Goal: Task Accomplishment & Management: Manage account settings

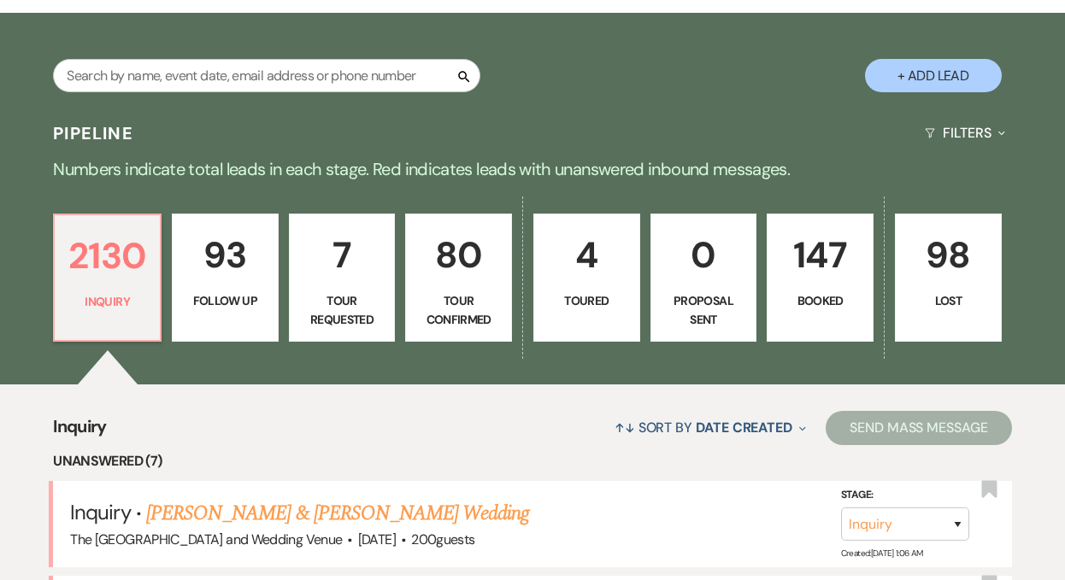
scroll to position [259, 0]
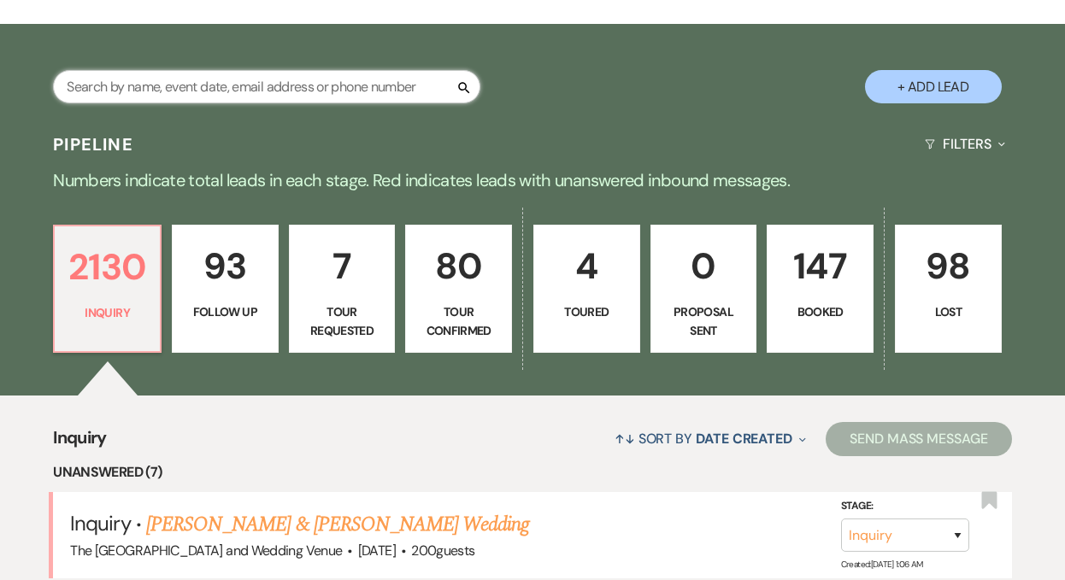
click at [221, 90] on input "text" at bounding box center [266, 86] width 427 height 33
type input "[PERSON_NAME]"
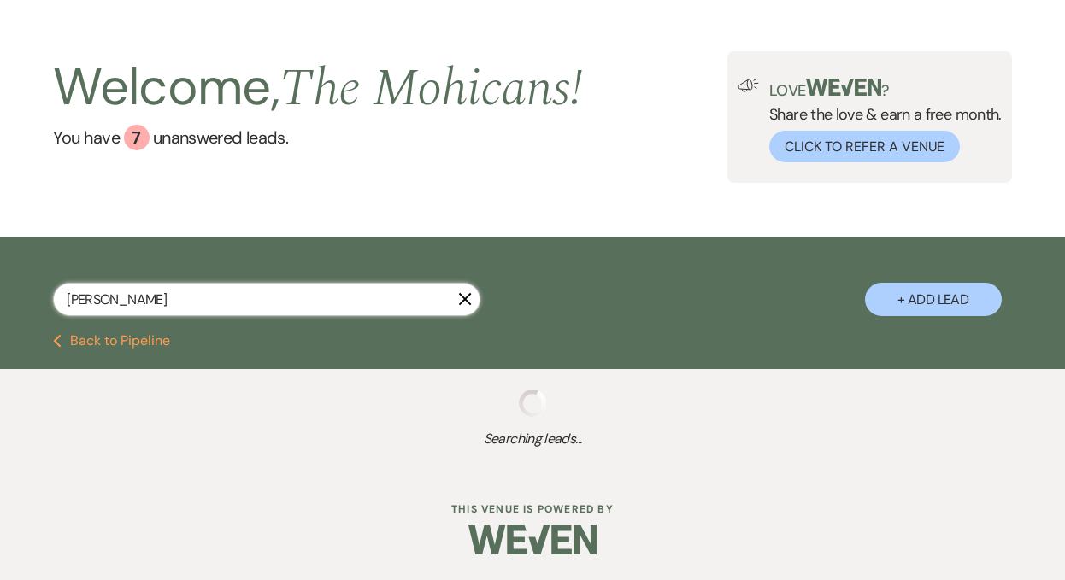
select select "8"
select select "4"
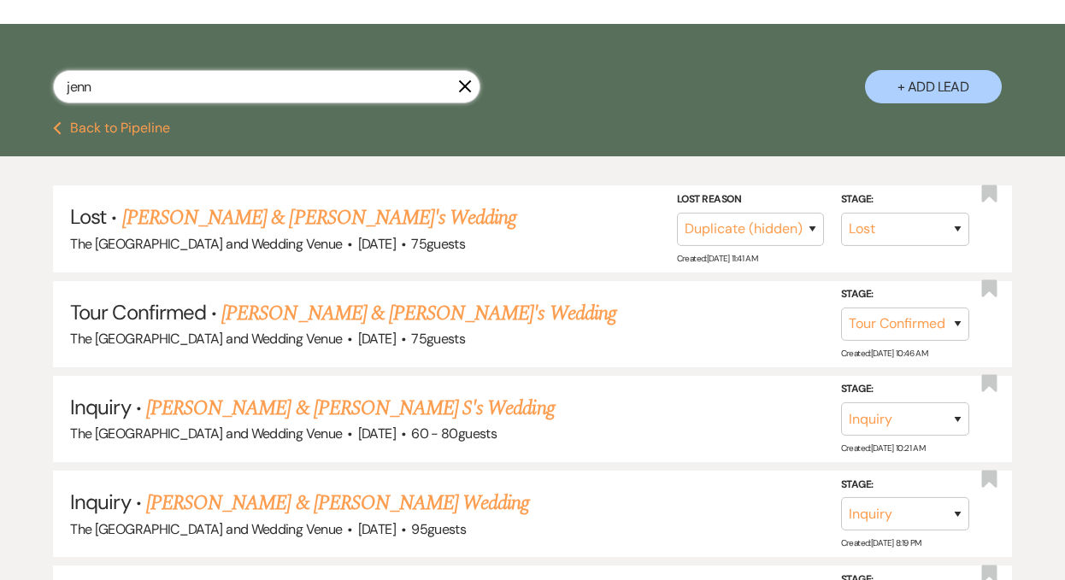
type input "jenna"
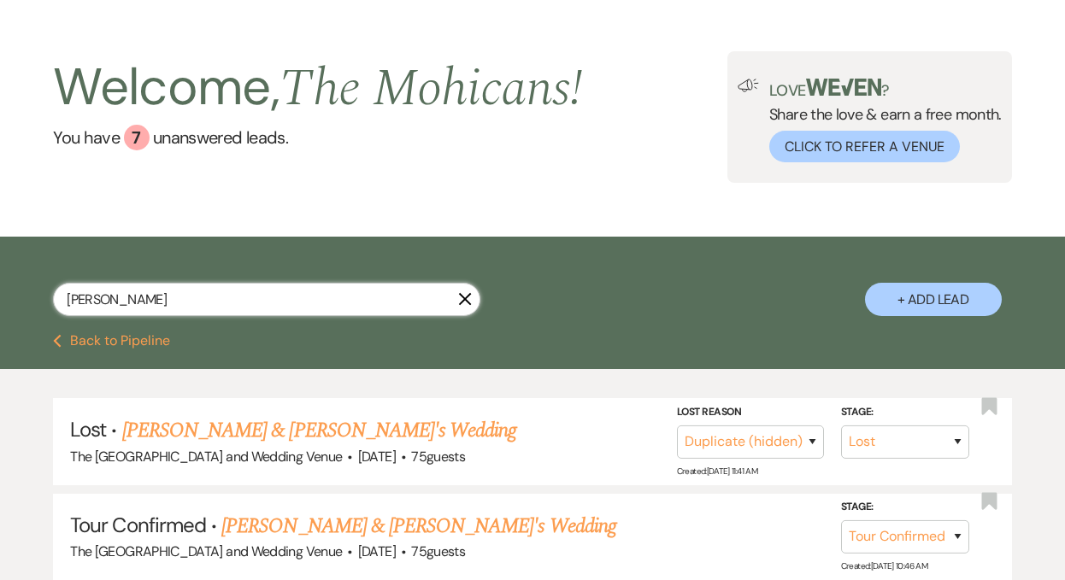
select select "8"
select select "5"
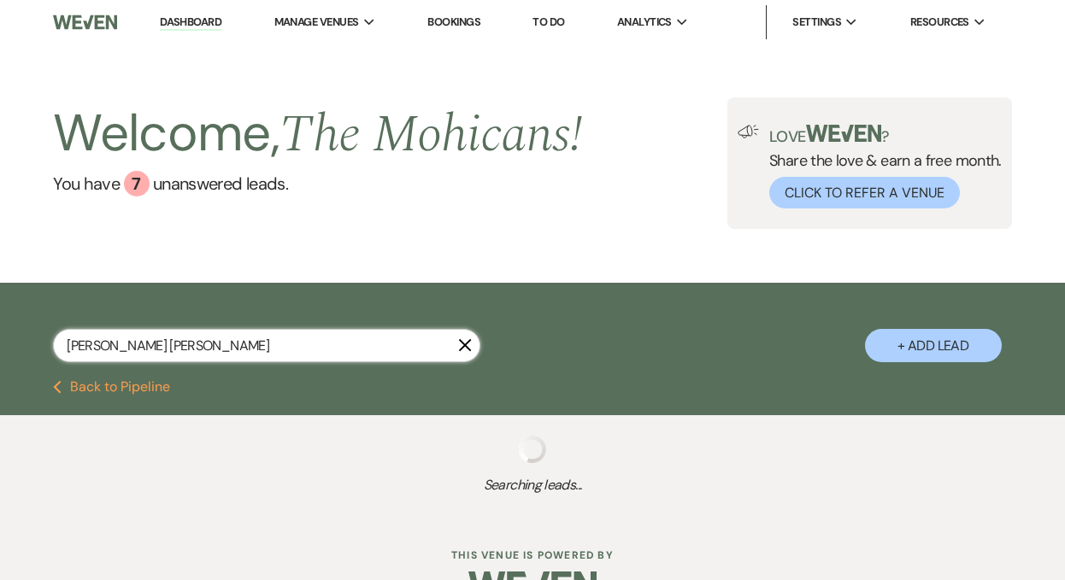
type input "jenna ale"
select select "8"
select select "5"
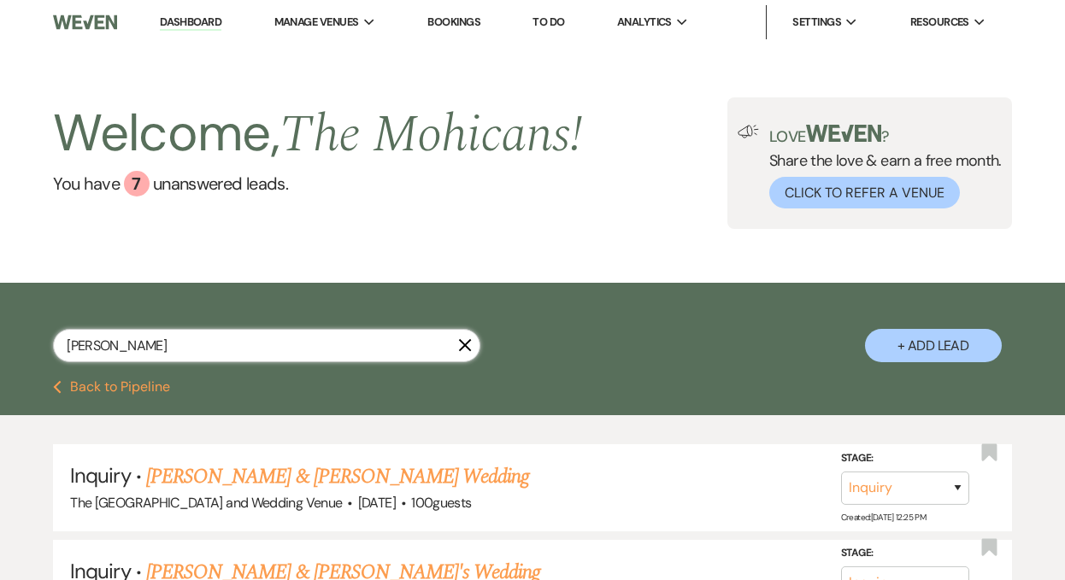
type input "jenna alec"
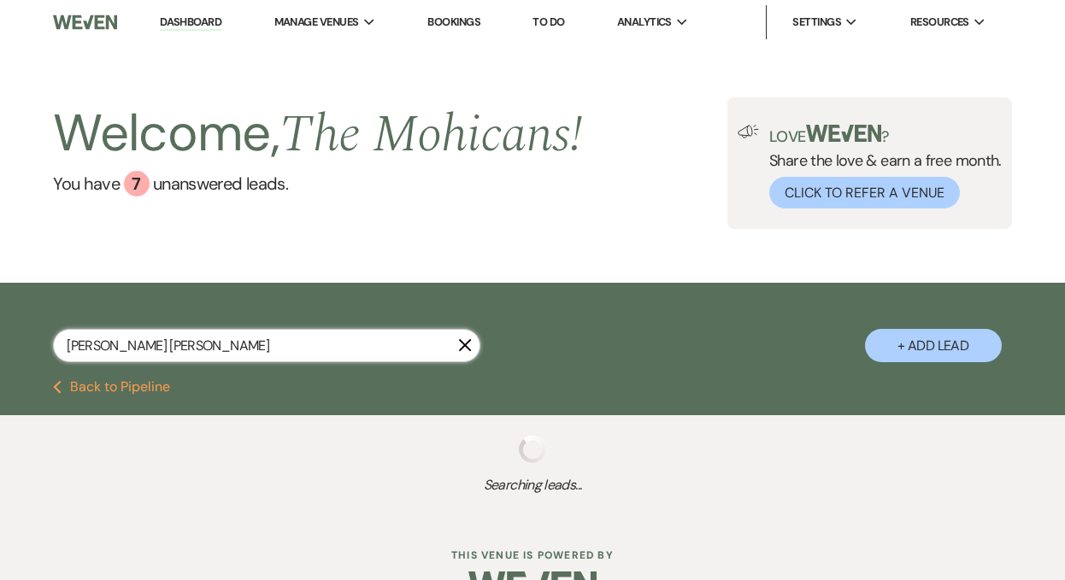
select select "8"
select select "5"
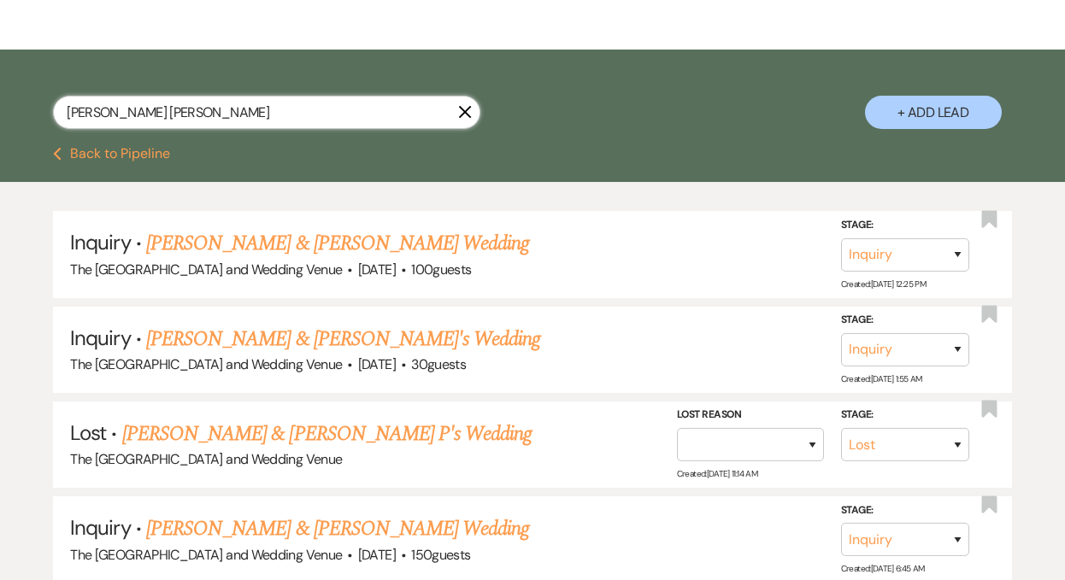
scroll to position [220, 0]
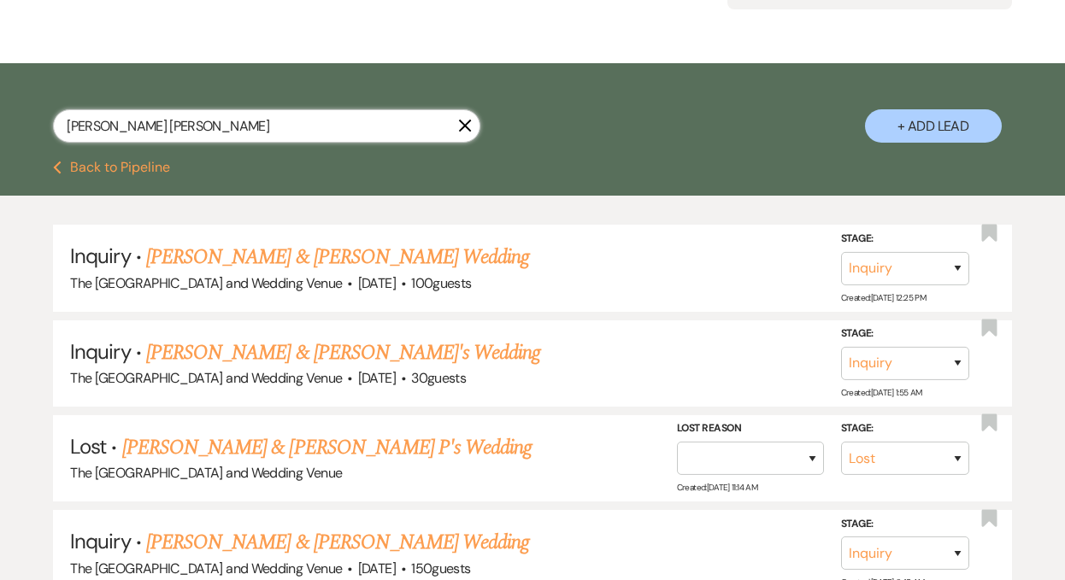
type input "jenna alec"
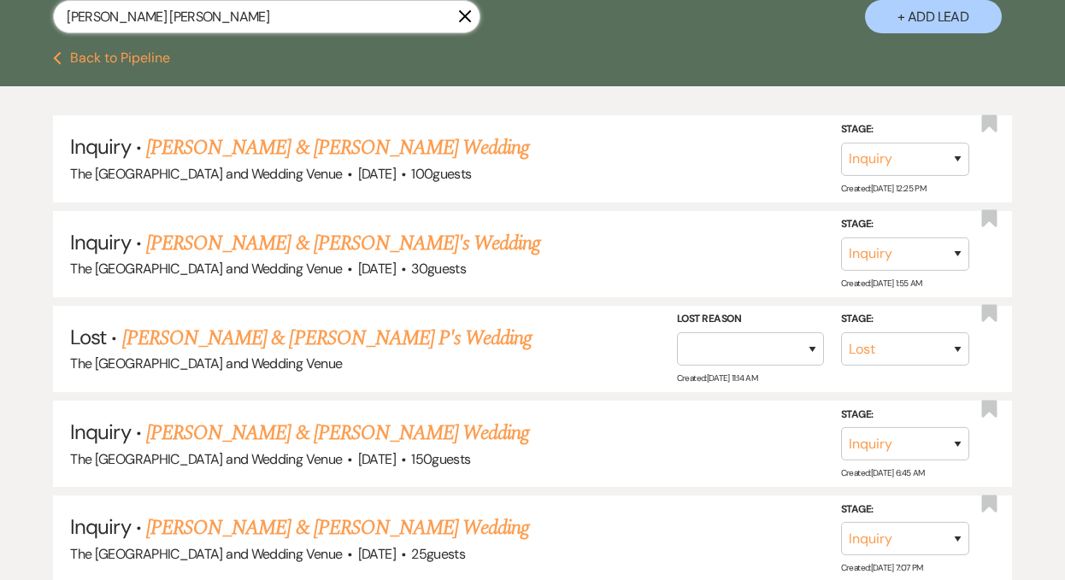
scroll to position [0, 0]
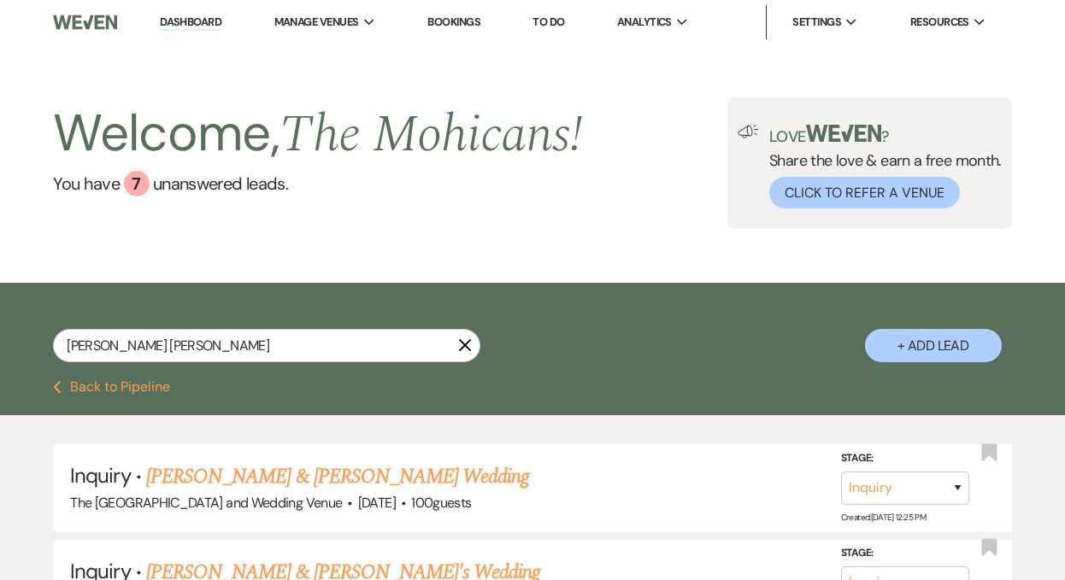
click at [467, 352] on icon "X" at bounding box center [465, 345] width 14 height 14
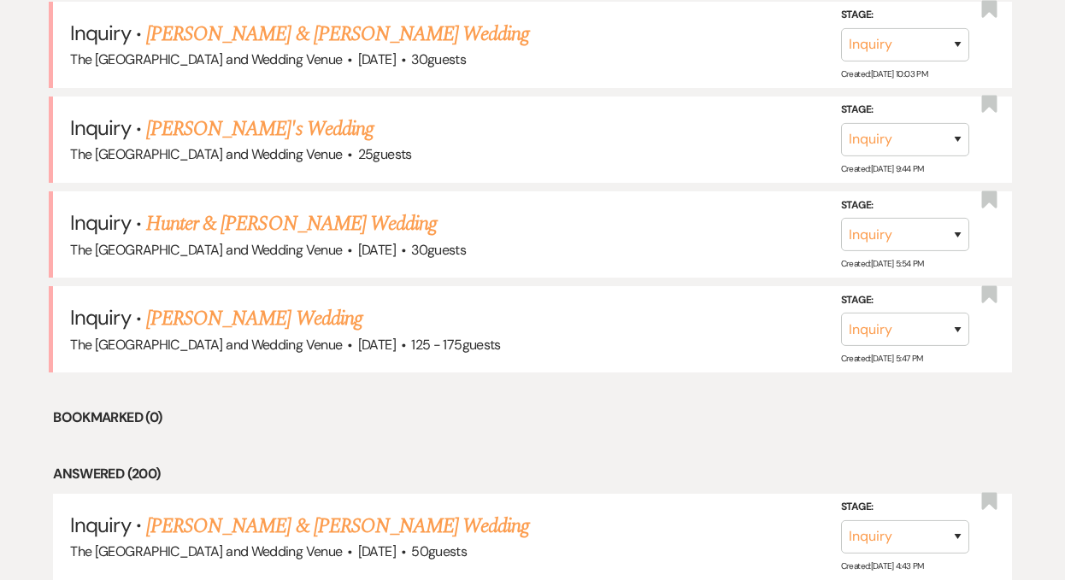
scroll to position [1086, 0]
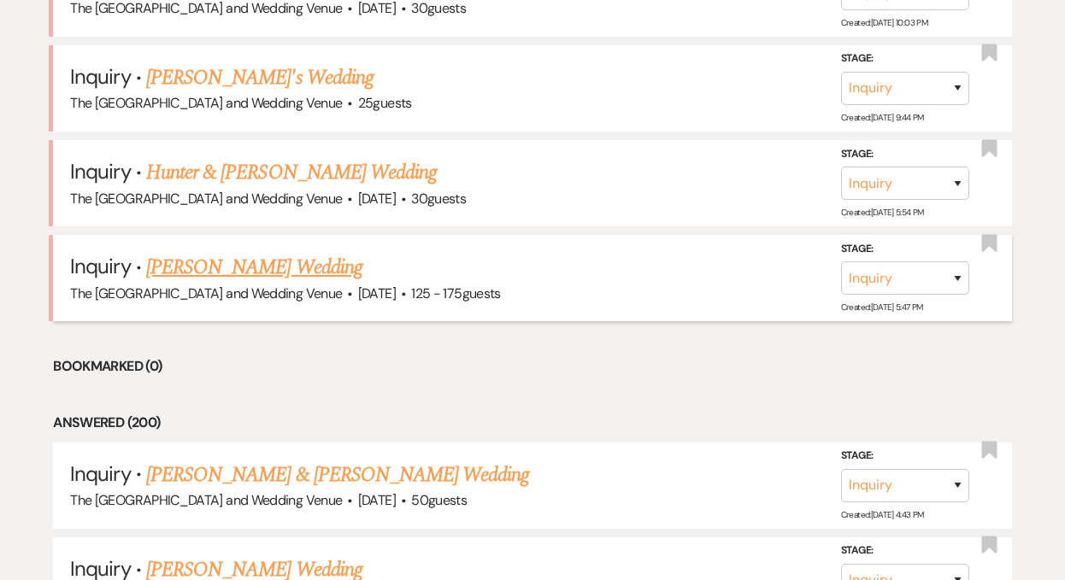
click at [236, 262] on link "Mark Alee's Wedding" at bounding box center [254, 267] width 216 height 31
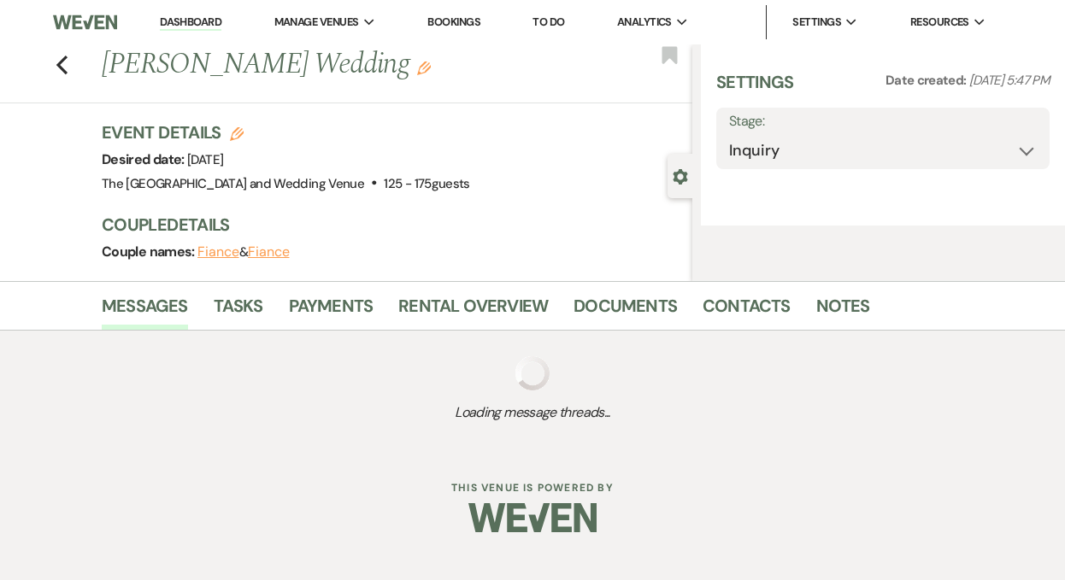
select select "3"
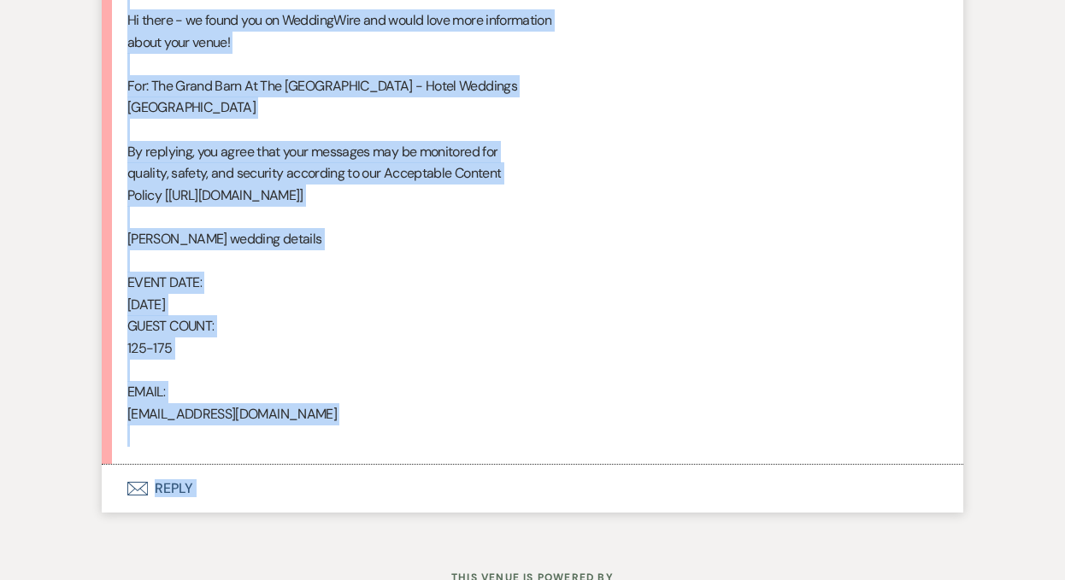
scroll to position [1056, 0]
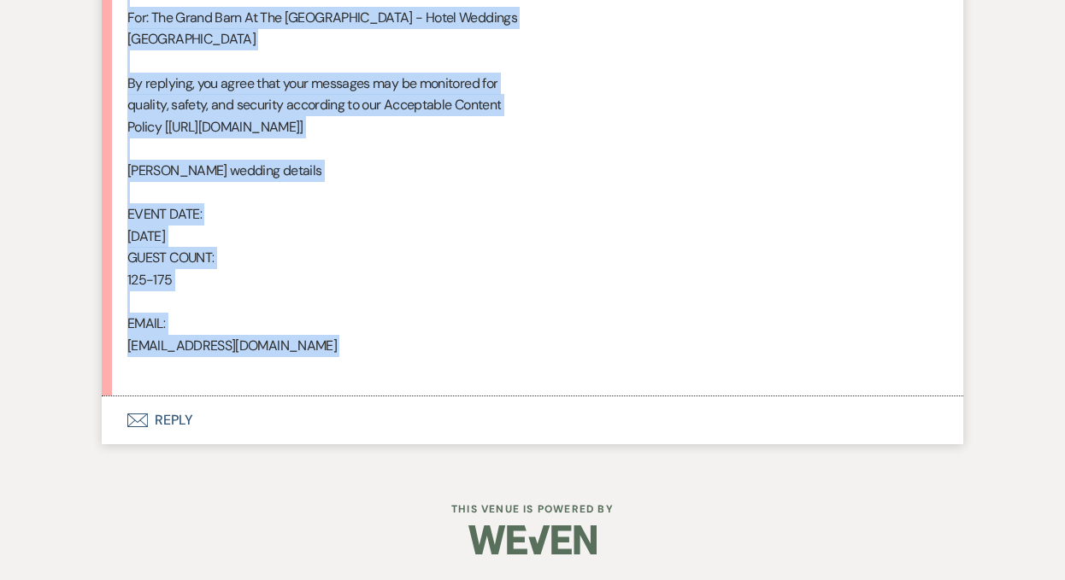
drag, startPoint x: 138, startPoint y: 164, endPoint x: 350, endPoint y: 365, distance: 292.6
click at [350, 365] on div "From : Mark Alee Event : Mark Alee's Event Desired date : January 17th 2026 Ant…" at bounding box center [532, 17] width 810 height 722
copy div "From : Mark Alee Event : Mark Alee's Event Desired date : January 17th 2026 Ant…"
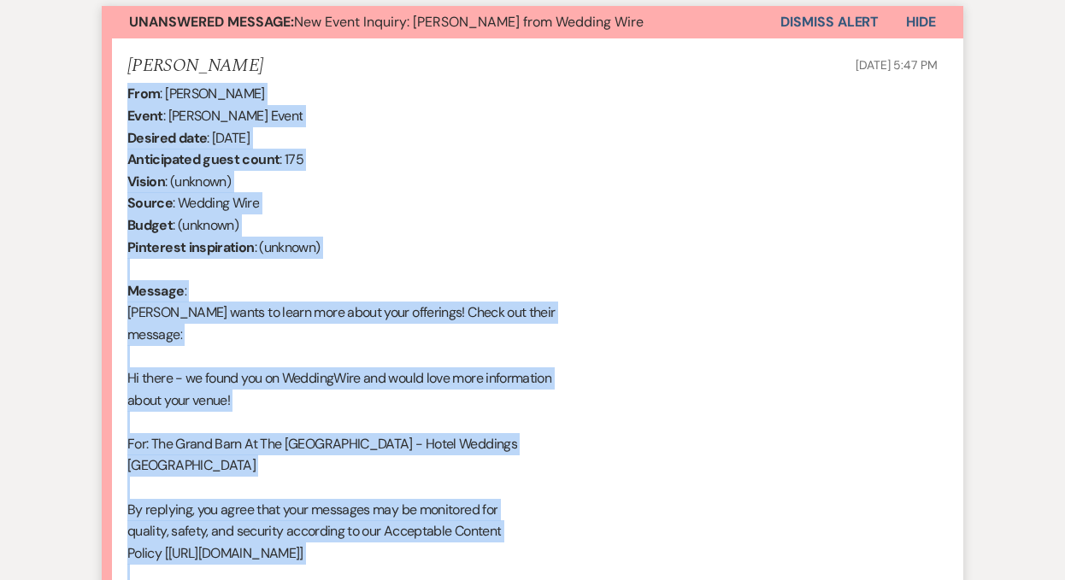
scroll to position [573, 0]
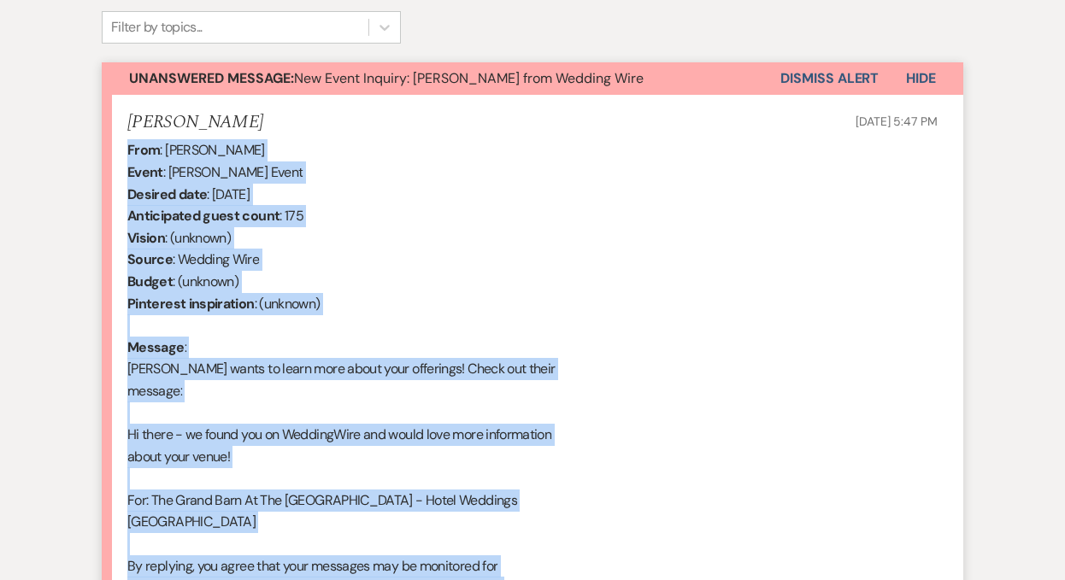
click at [815, 79] on button "Dismiss Alert" at bounding box center [829, 78] width 98 height 32
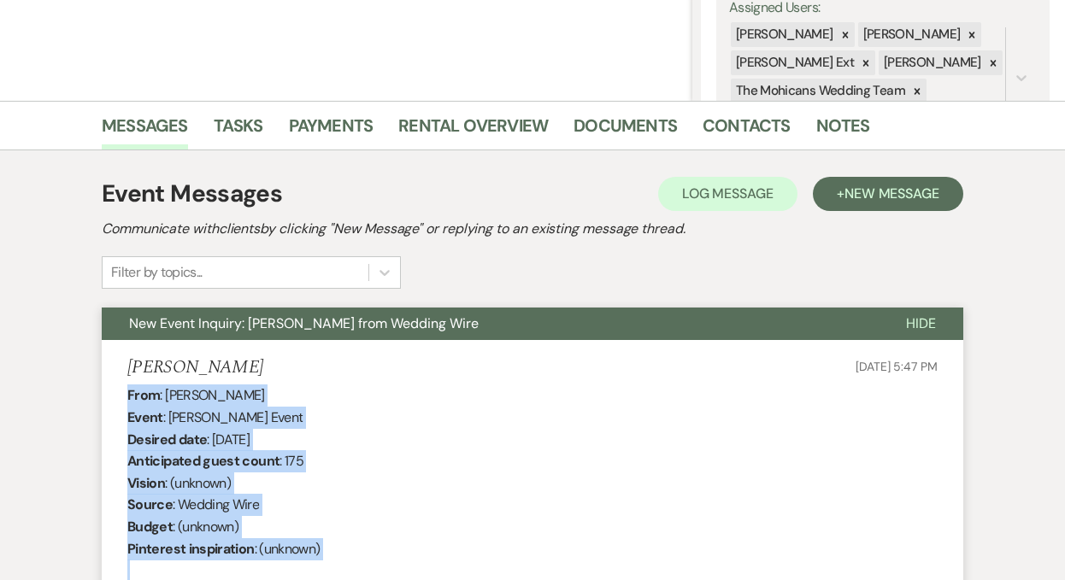
scroll to position [0, 0]
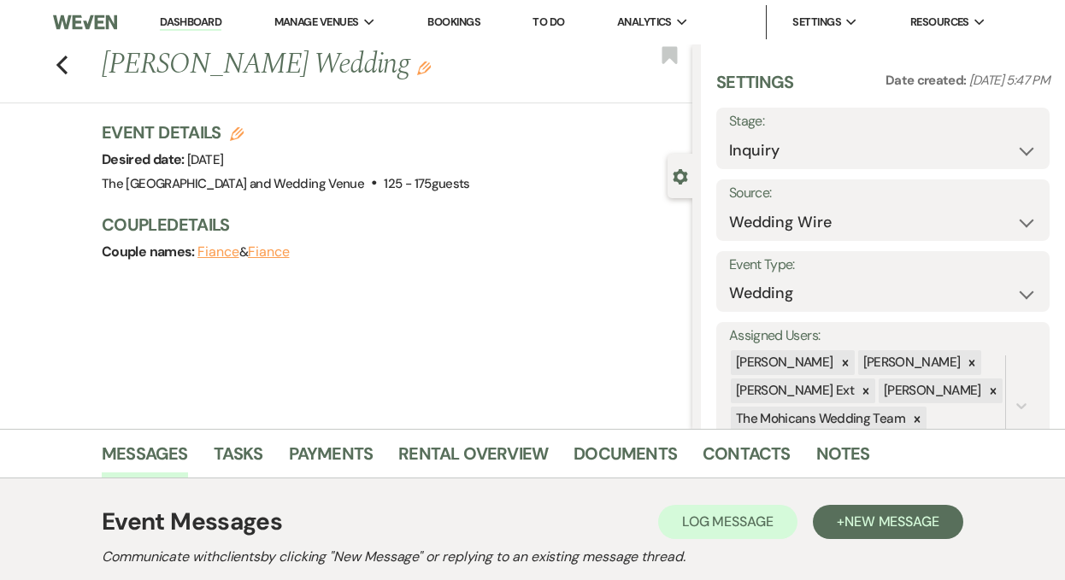
click at [184, 24] on link "Dashboard" at bounding box center [191, 23] width 62 height 16
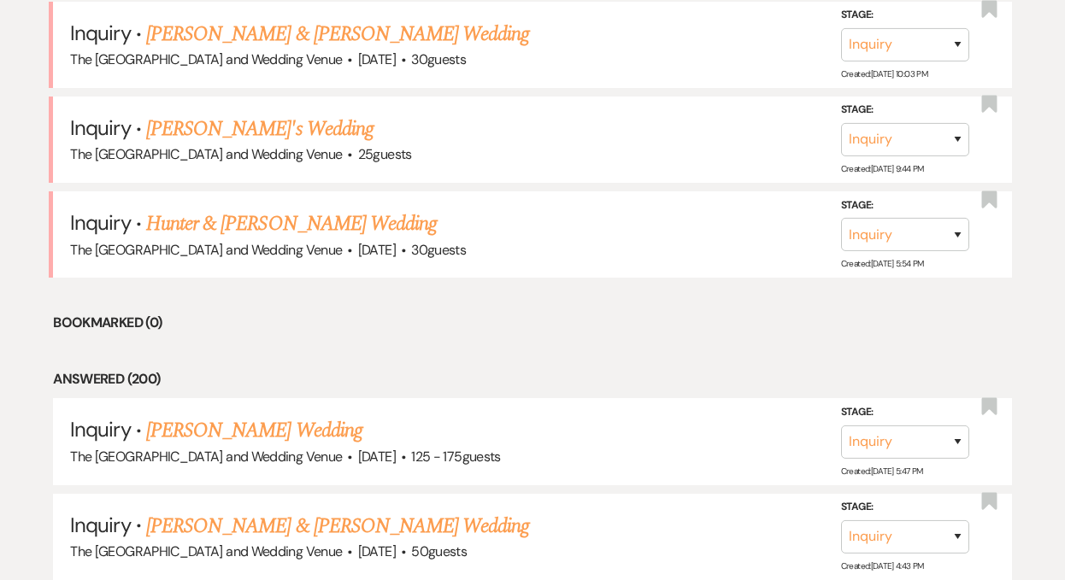
scroll to position [1046, 0]
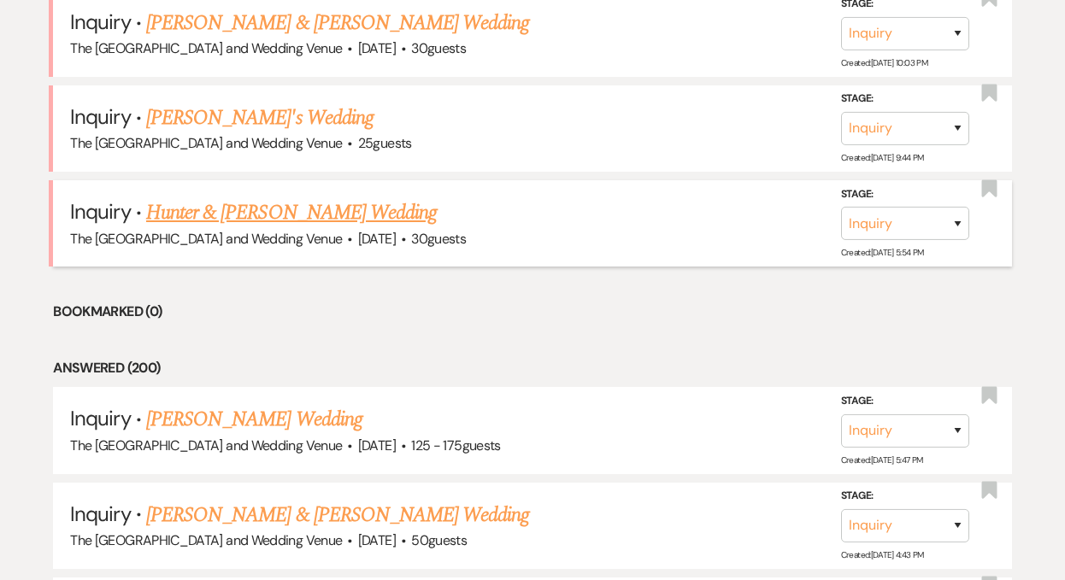
click at [268, 209] on link "Hunter & Brandi Whalen's Wedding" at bounding box center [291, 212] width 291 height 31
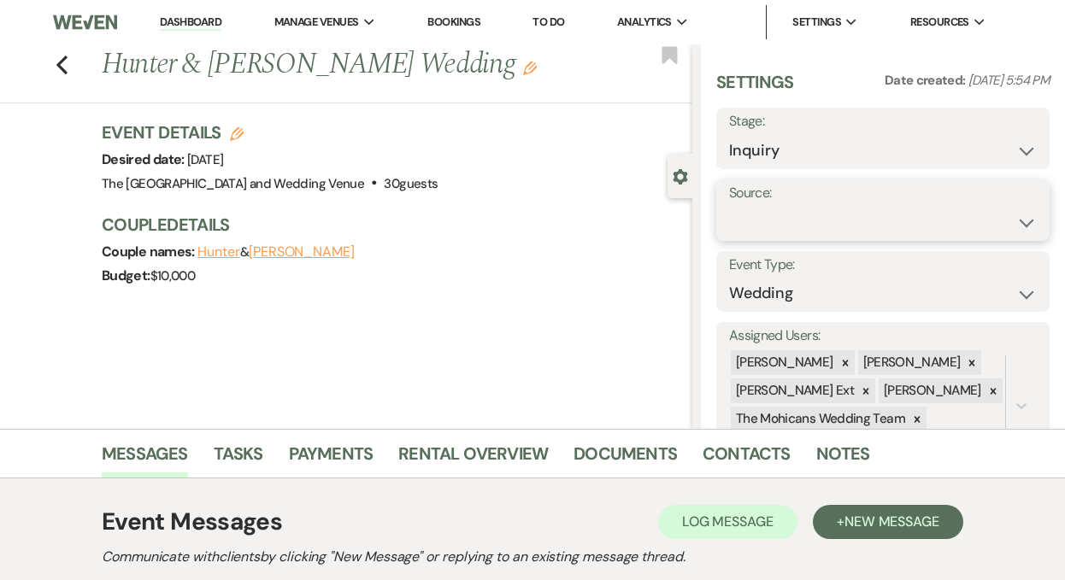
click at [762, 211] on select "Weven Venue Website Instagram Facebook Pinterest Google The Knot Wedding Wire H…" at bounding box center [883, 222] width 308 height 33
select select "5"
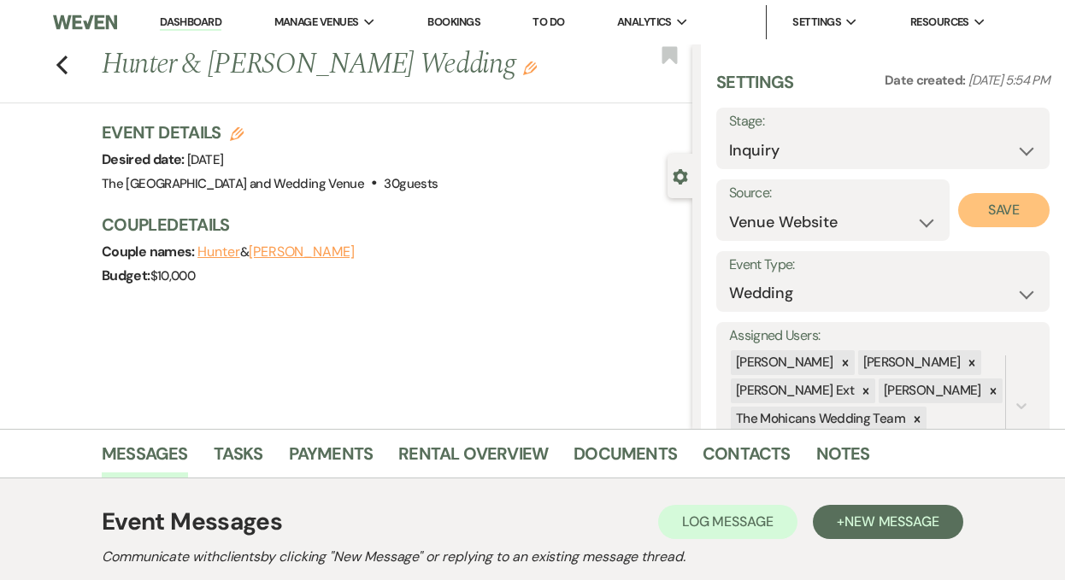
click at [1005, 215] on button "Save" at bounding box center [1003, 210] width 91 height 34
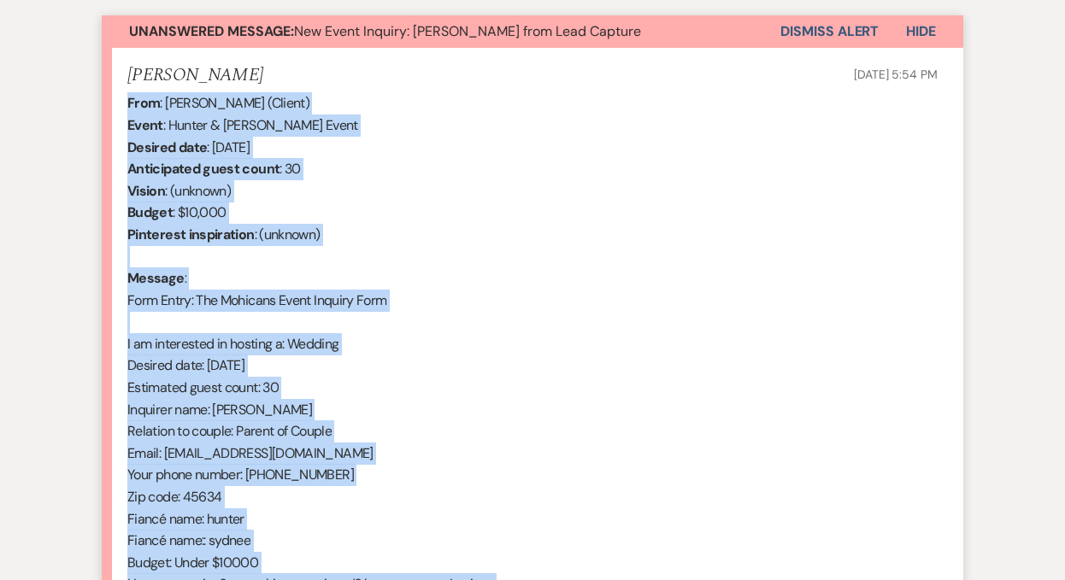
scroll to position [724, 0]
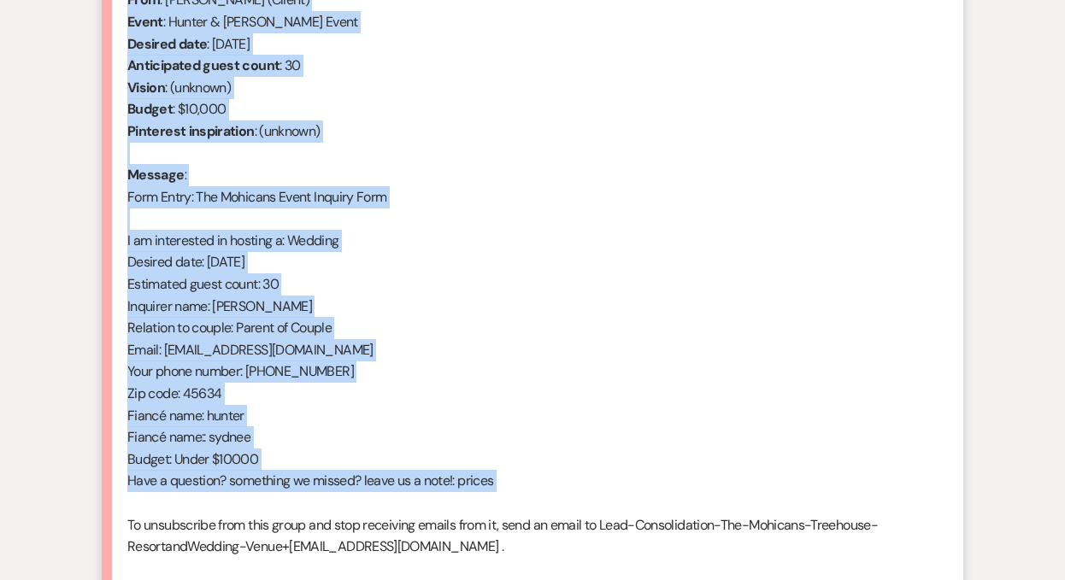
drag, startPoint x: 127, startPoint y: 263, endPoint x: 318, endPoint y: 500, distance: 303.9
click at [318, 500] on div "From : Brandi Whalen (Client) Event : Hunter & Brandi Whalen's Event Desired da…" at bounding box center [532, 284] width 810 height 591
copy div "From : Brandi Whalen (Client) Event : Hunter & Brandi Whalen's Event Desired da…"
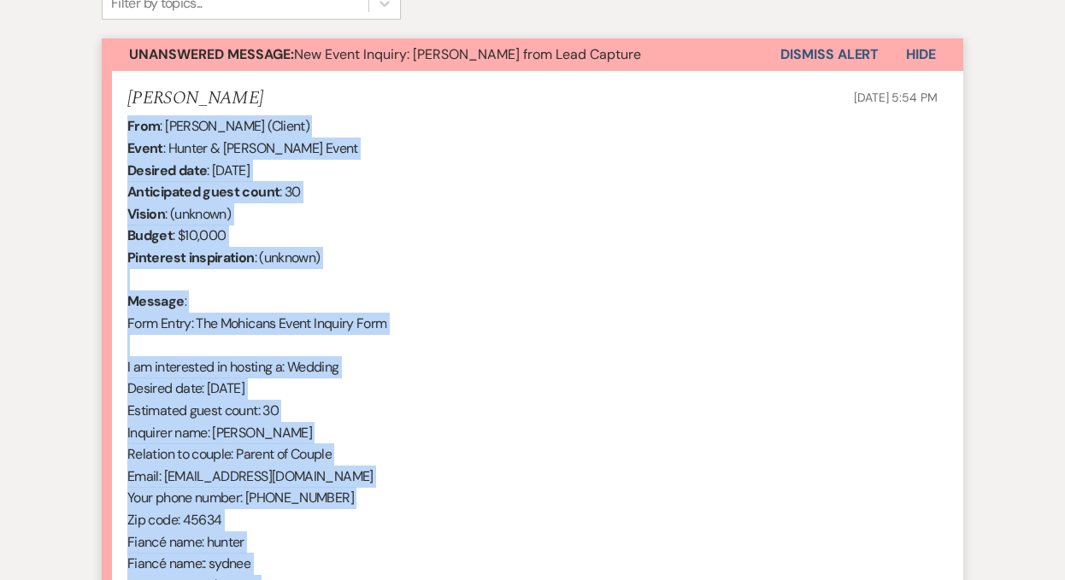
scroll to position [589, 0]
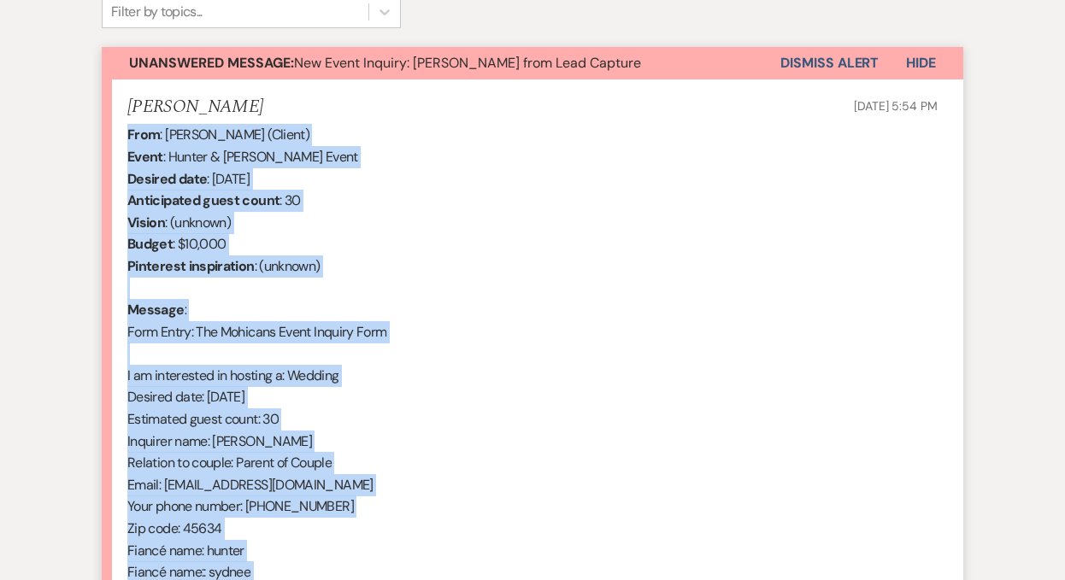
click at [834, 60] on button "Dismiss Alert" at bounding box center [829, 63] width 98 height 32
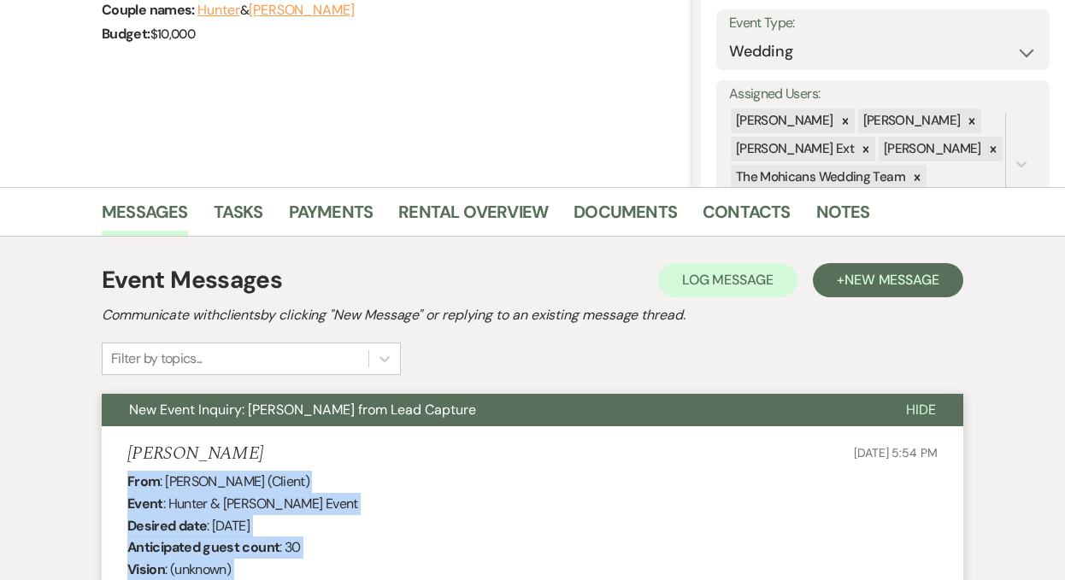
scroll to position [0, 0]
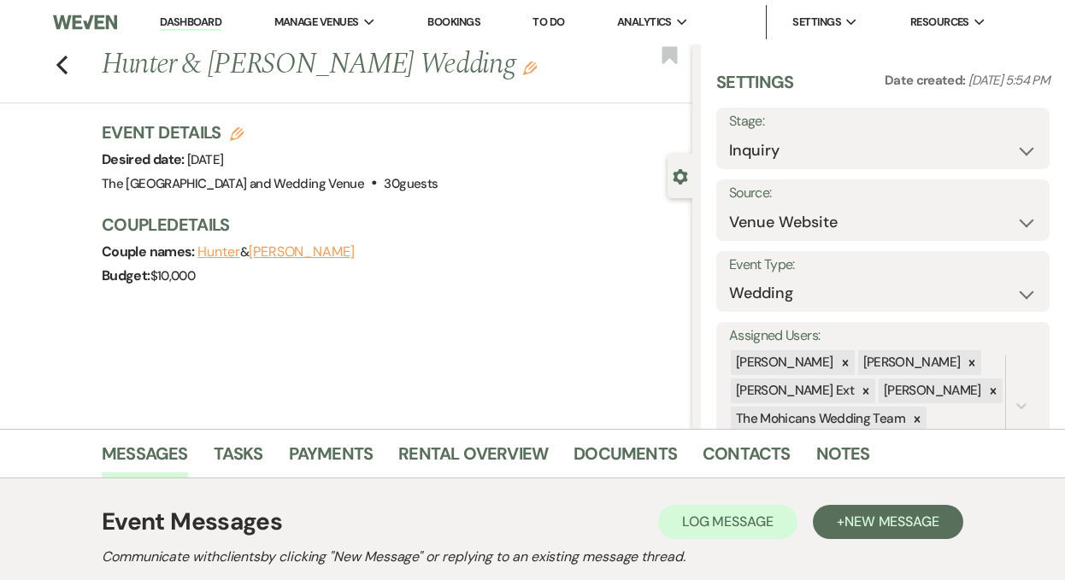
click at [187, 23] on link "Dashboard" at bounding box center [191, 23] width 62 height 16
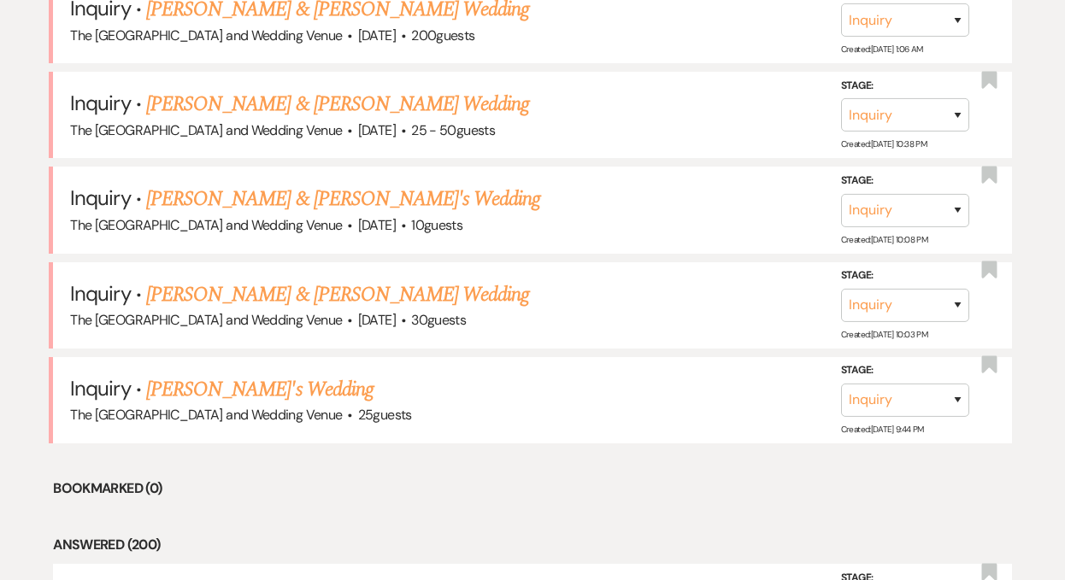
scroll to position [862, 0]
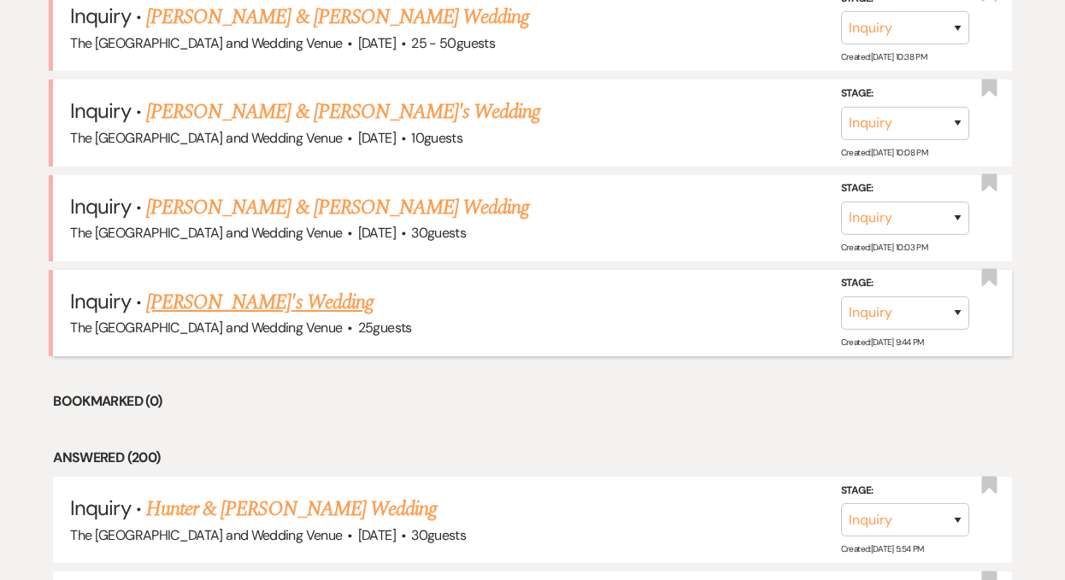
click at [312, 305] on link "Tonya Sardenelli's Wedding" at bounding box center [259, 302] width 227 height 31
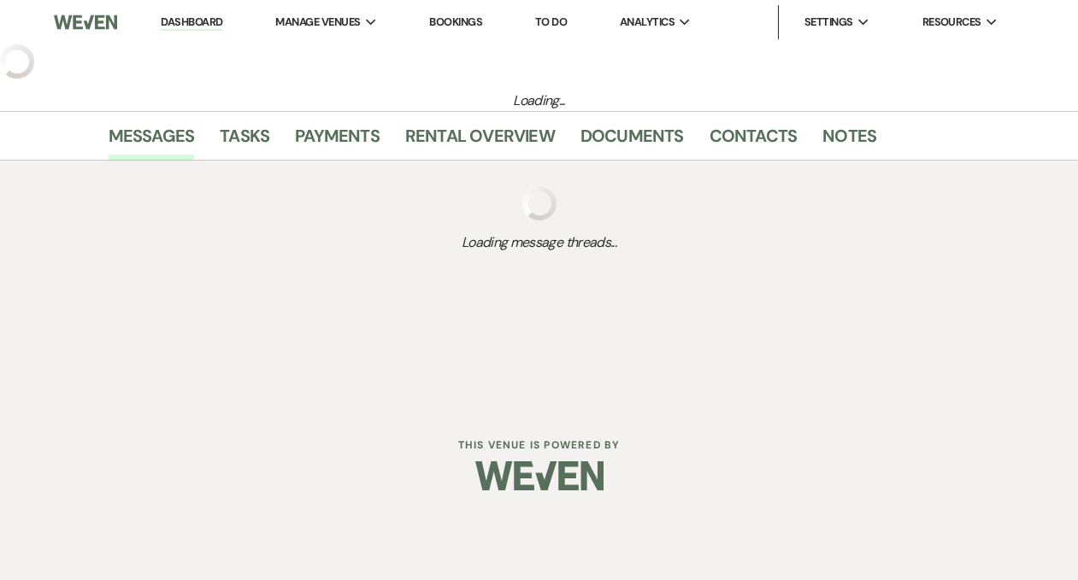
select select "4"
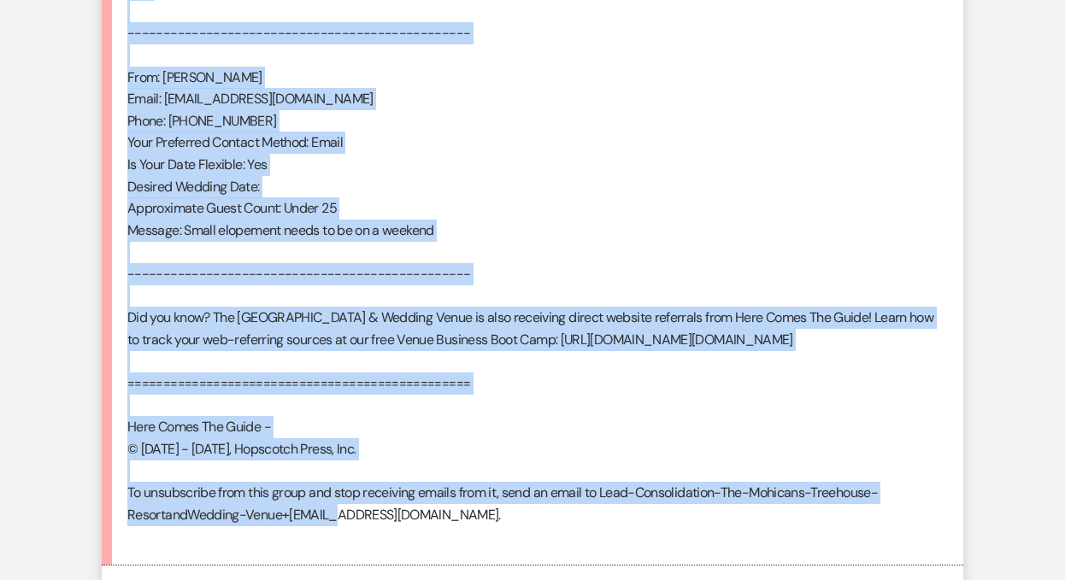
scroll to position [1275, 0]
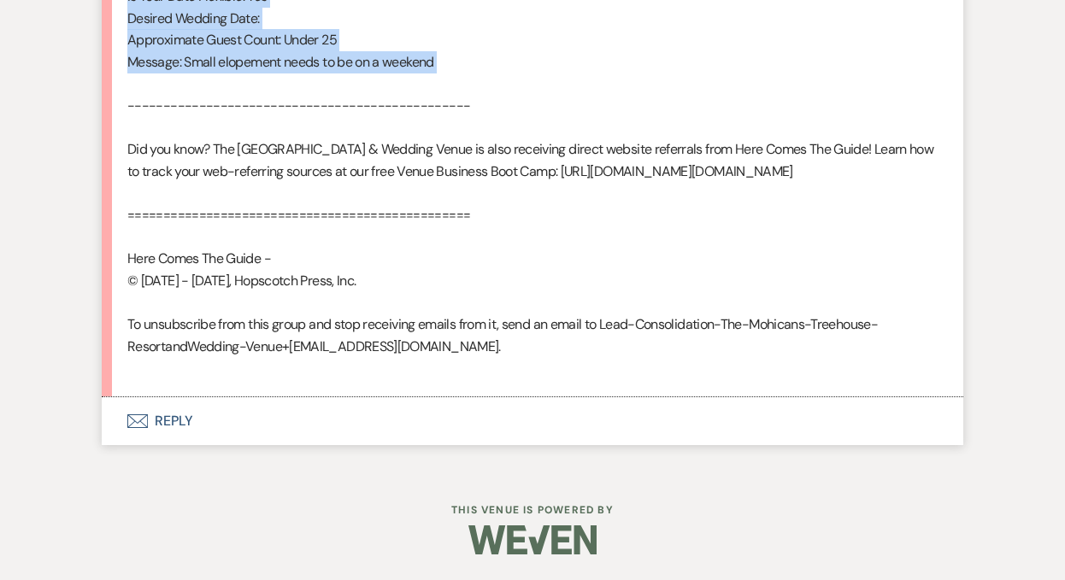
drag, startPoint x: 127, startPoint y: 185, endPoint x: 373, endPoint y: 41, distance: 285.0
copy div "From : Tonya Sardenelli Event : Tonya Sardenelli's Event Desired date : Flexibl…"
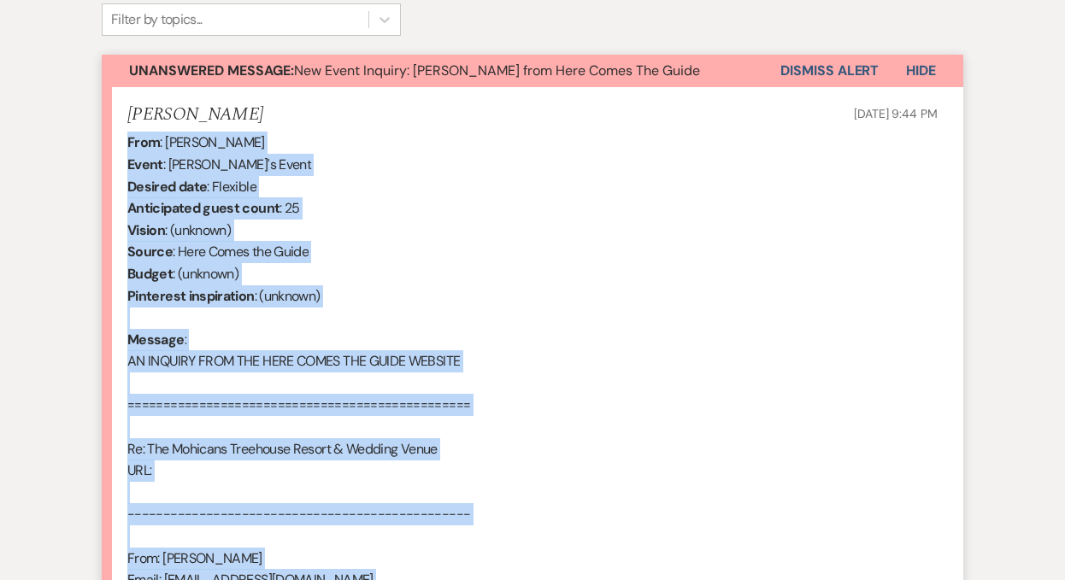
scroll to position [575, 0]
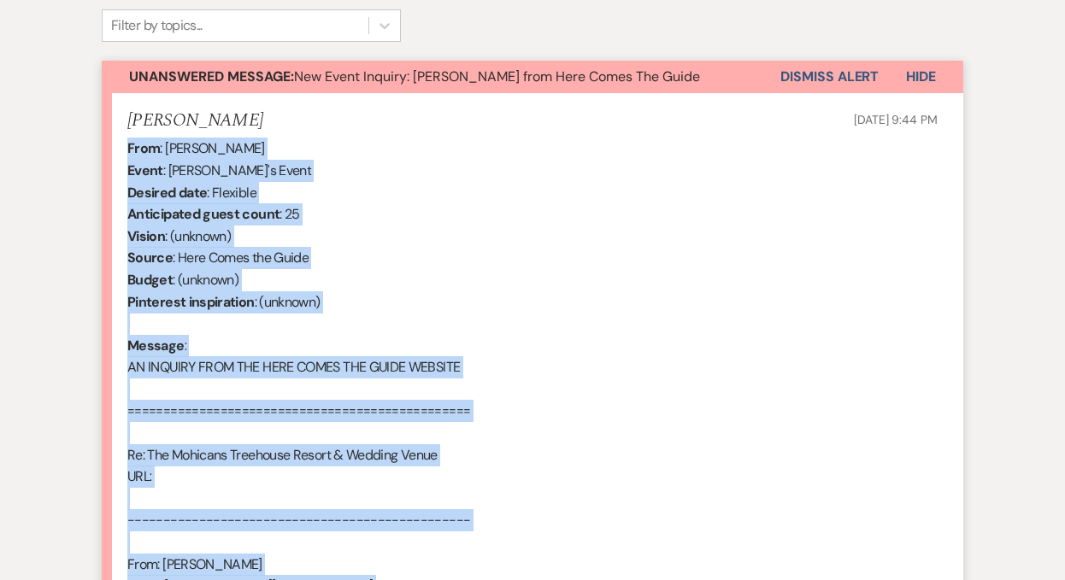
click at [808, 76] on button "Dismiss Alert" at bounding box center [829, 77] width 98 height 32
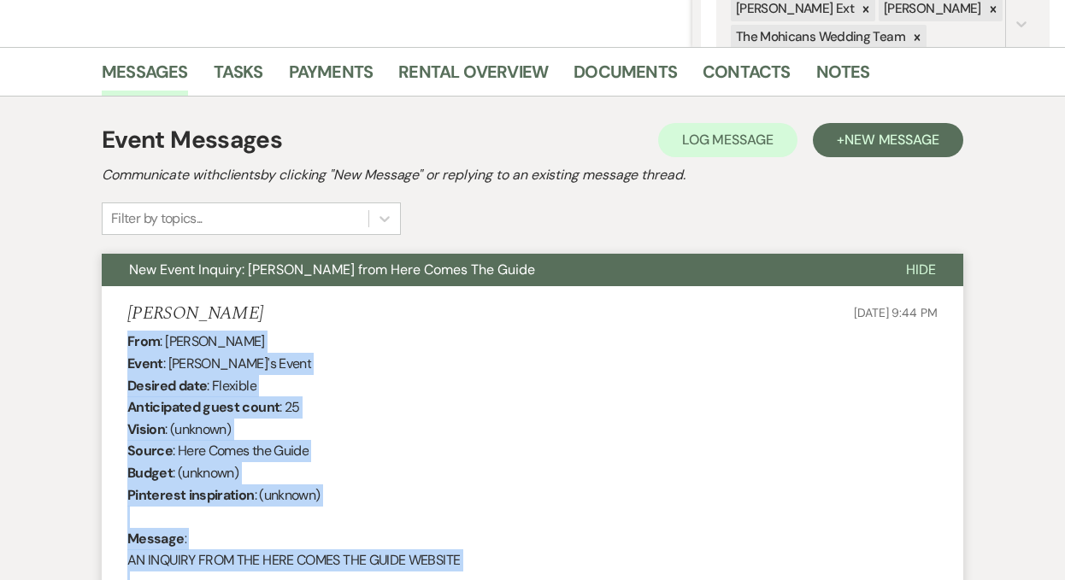
scroll to position [0, 0]
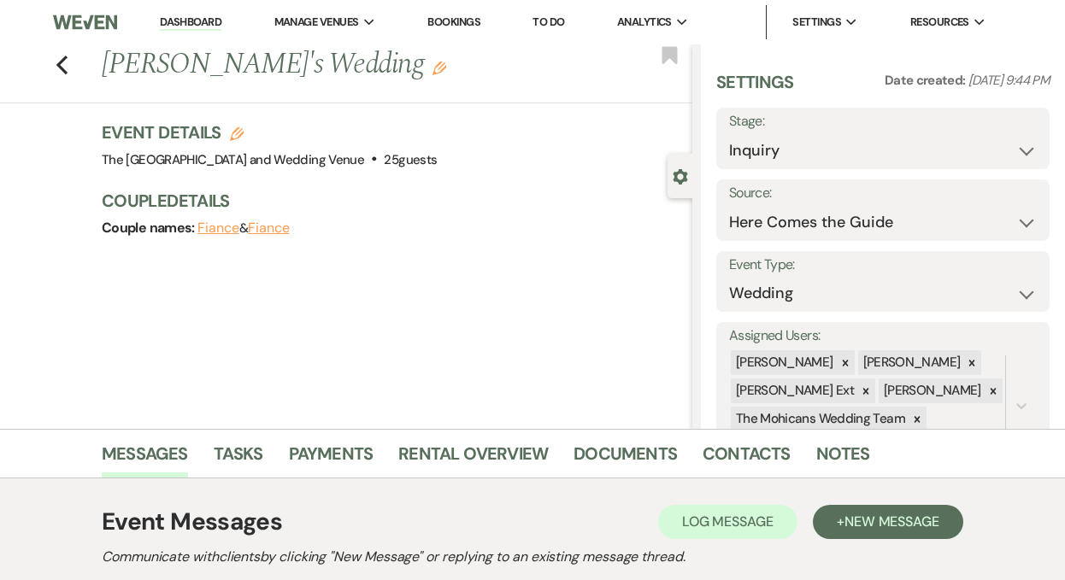
click at [195, 15] on link "Dashboard" at bounding box center [191, 23] width 62 height 16
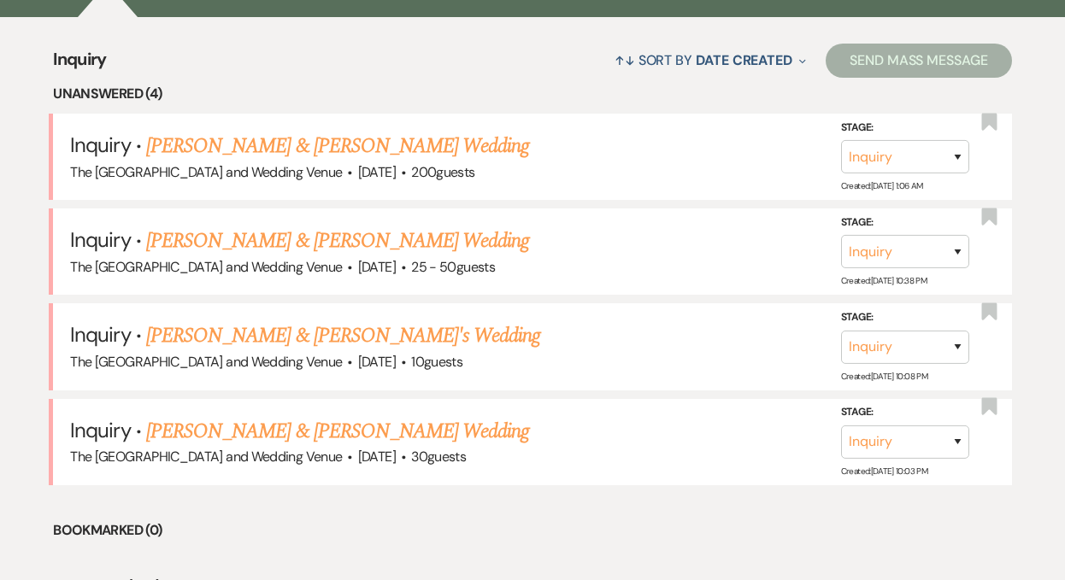
scroll to position [682, 0]
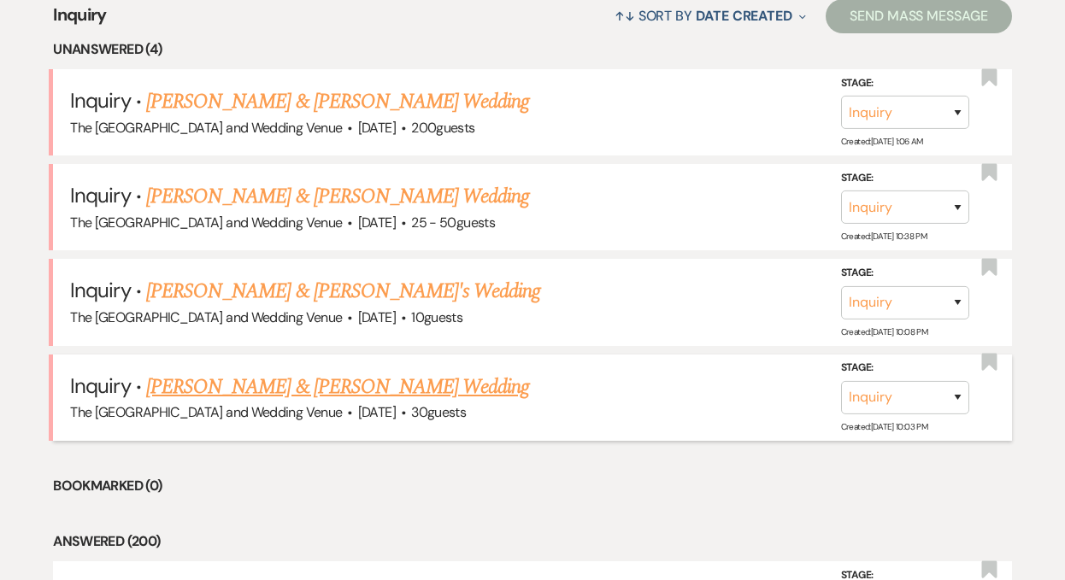
click at [289, 380] on link "Joseph Zimmerman & Joseph Zimmerman's Wedding" at bounding box center [337, 387] width 383 height 31
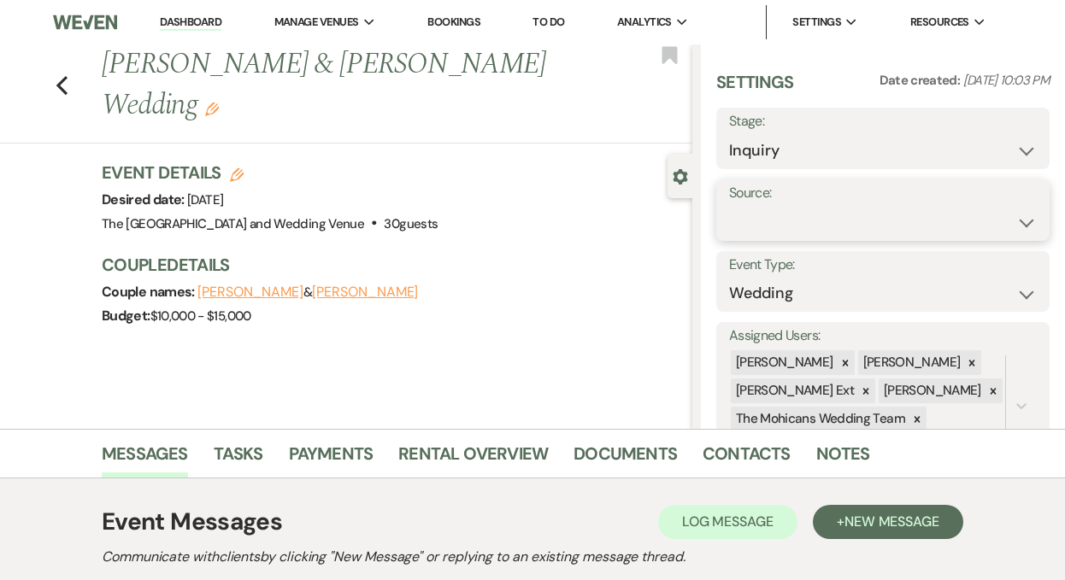
click at [810, 220] on select "Weven Venue Website Instagram Facebook Pinterest Google The Knot Wedding Wire H…" at bounding box center [883, 222] width 308 height 33
select select "5"
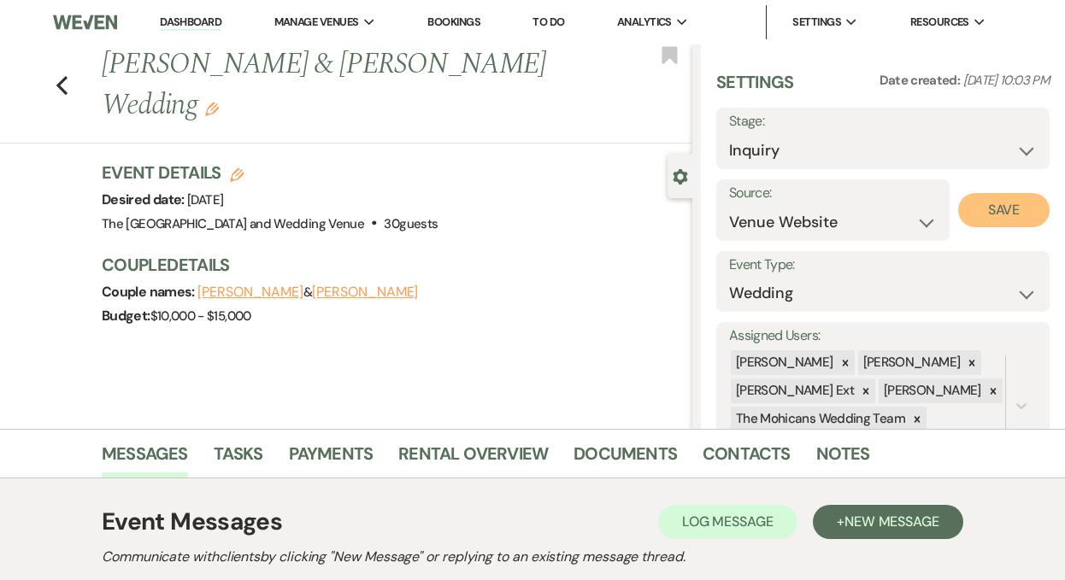
click at [985, 210] on button "Save" at bounding box center [1003, 210] width 91 height 34
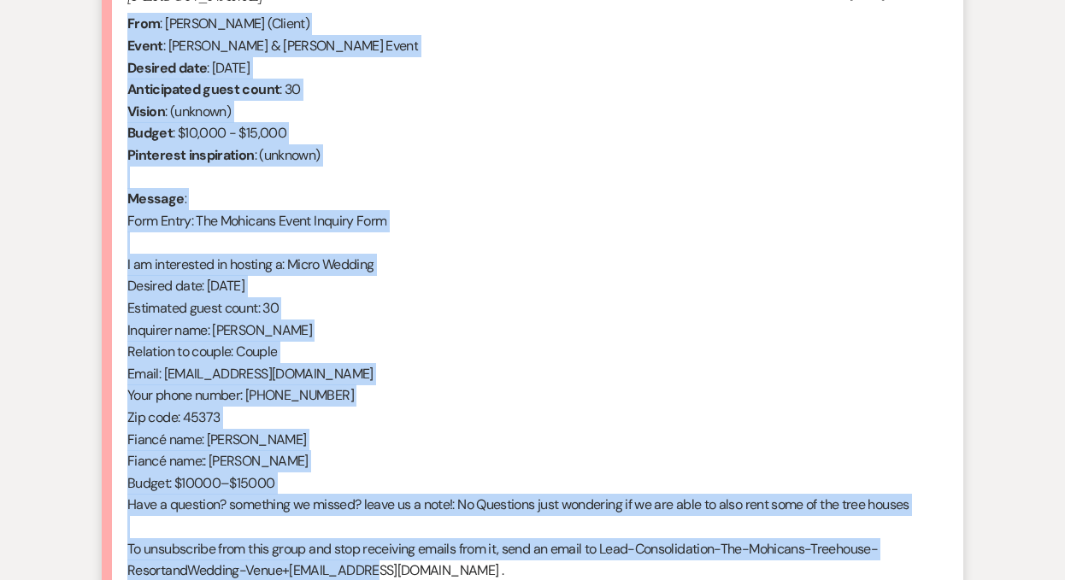
scroll to position [712, 0]
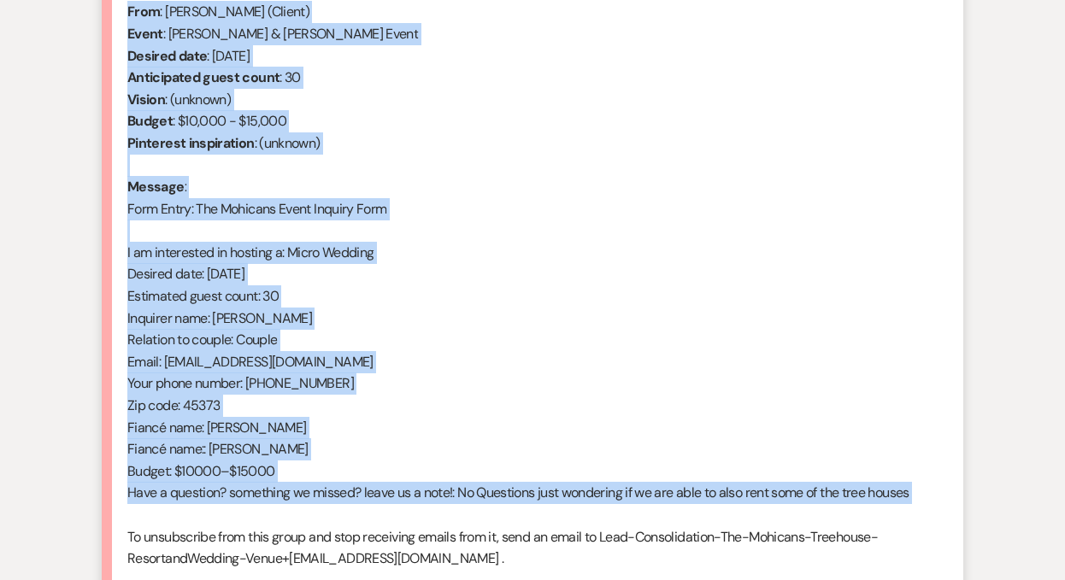
drag, startPoint x: 130, startPoint y: 262, endPoint x: 388, endPoint y: 518, distance: 363.8
click at [388, 518] on div "From : Joseph Zimmerman (Client) Event : Joseph Zimmerman & Joseph Zimmerman's …" at bounding box center [532, 296] width 810 height 591
copy div "From : Joseph Zimmerman (Client) Event : Joseph Zimmerman & Joseph Zimmerman's …"
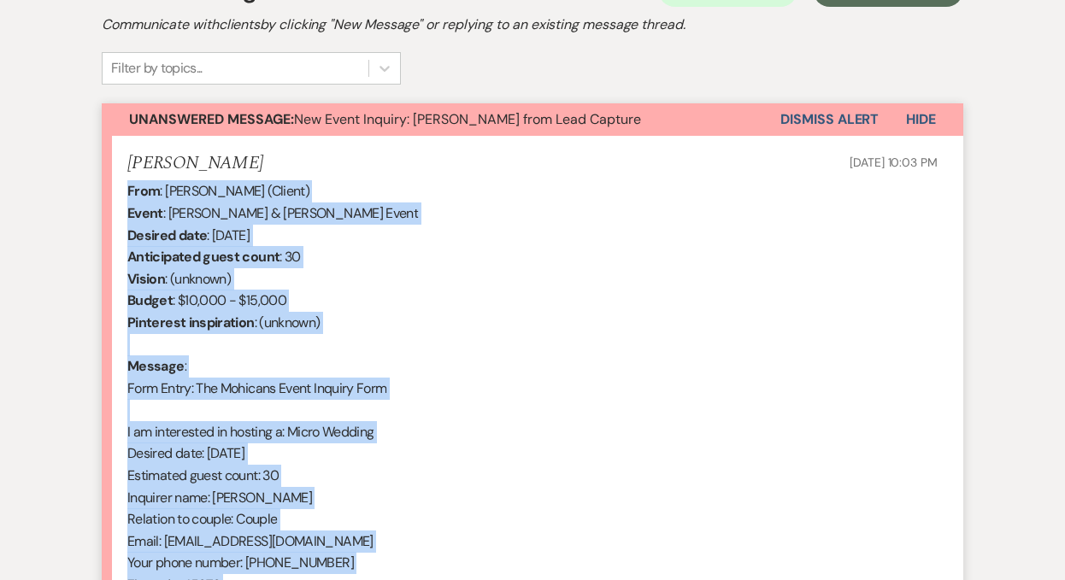
scroll to position [526, 0]
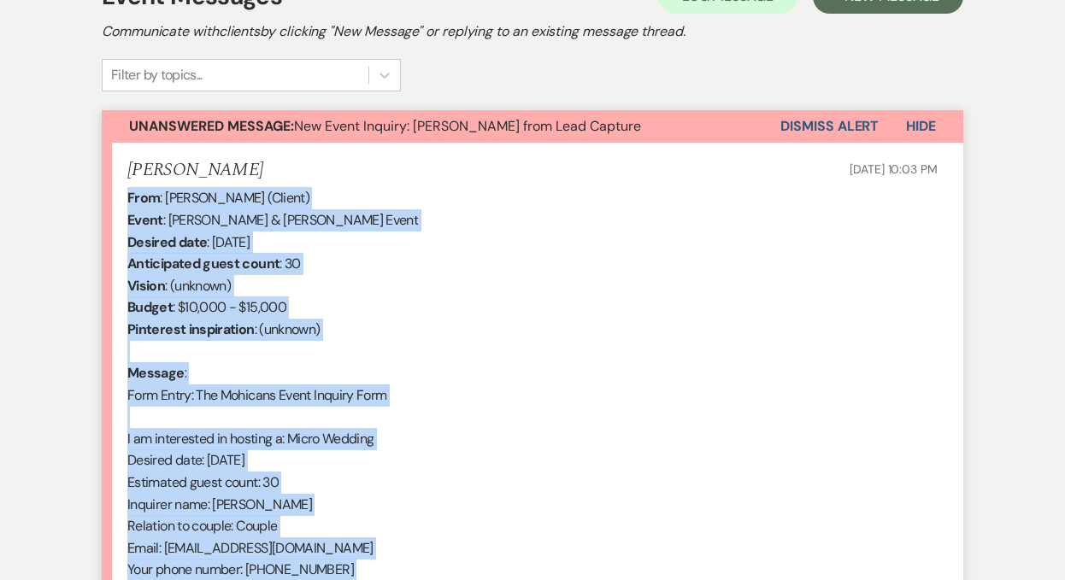
click at [799, 119] on button "Dismiss Alert" at bounding box center [829, 126] width 98 height 32
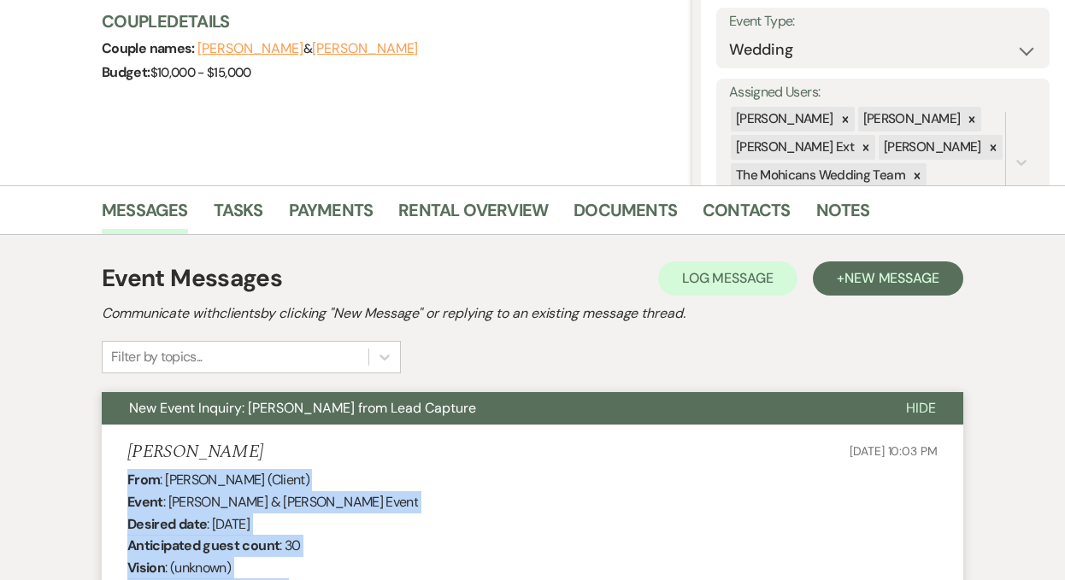
scroll to position [0, 0]
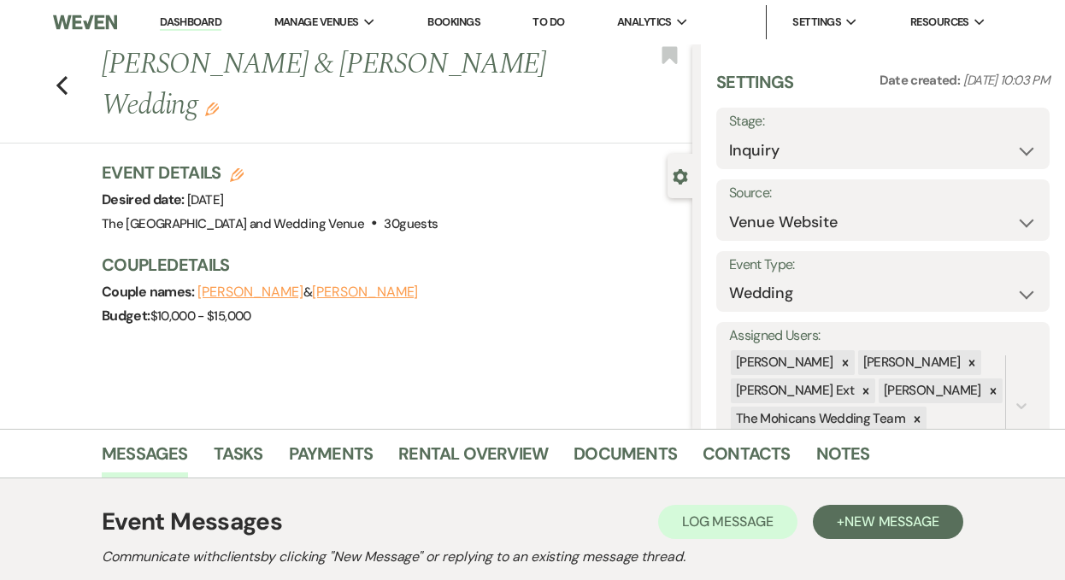
click at [203, 18] on link "Dashboard" at bounding box center [191, 23] width 62 height 16
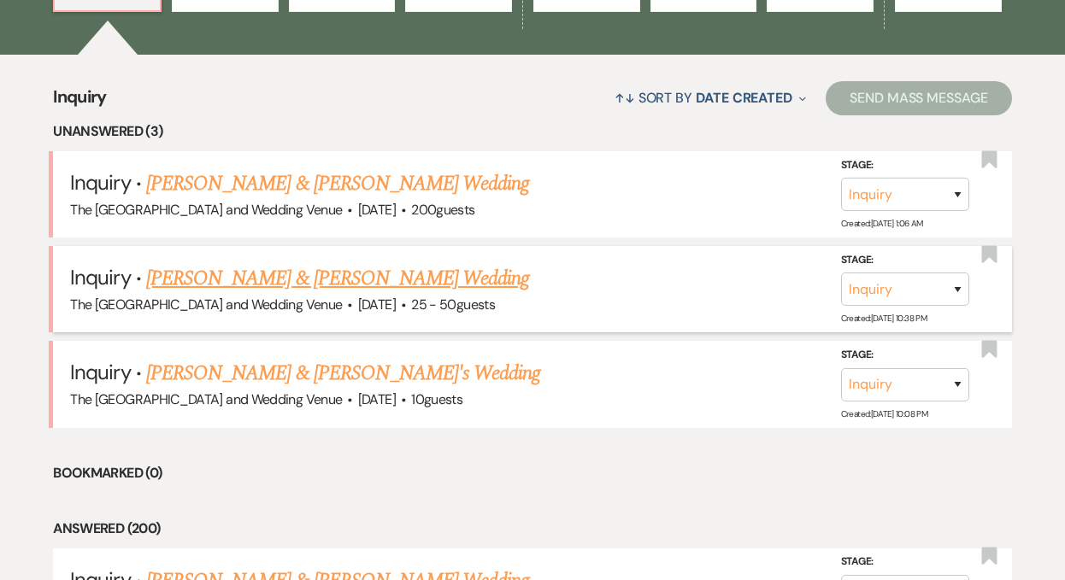
scroll to position [615, 0]
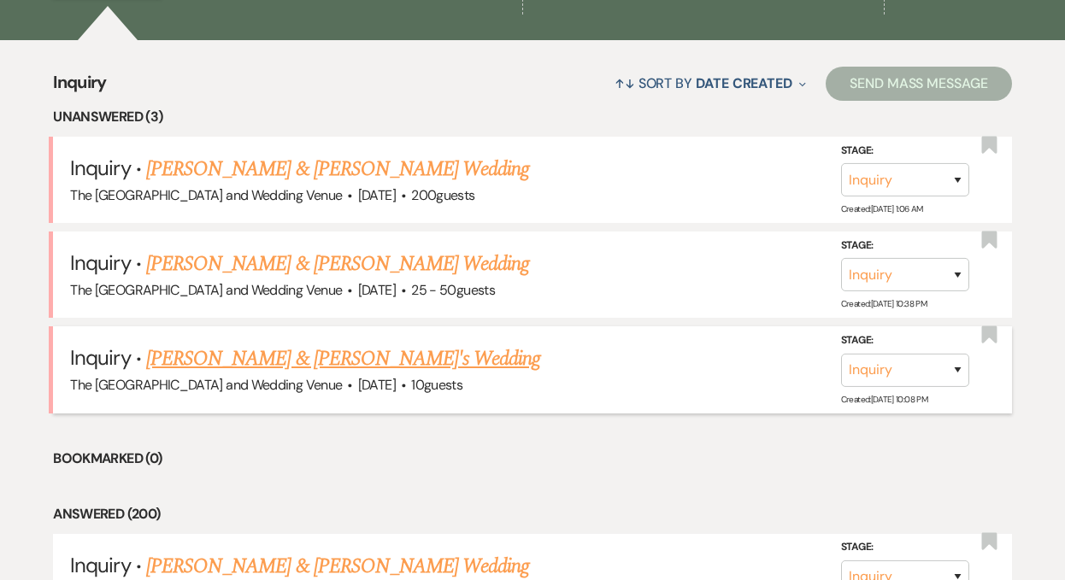
click at [288, 360] on link "Jason & Ashley's Wedding" at bounding box center [343, 359] width 395 height 31
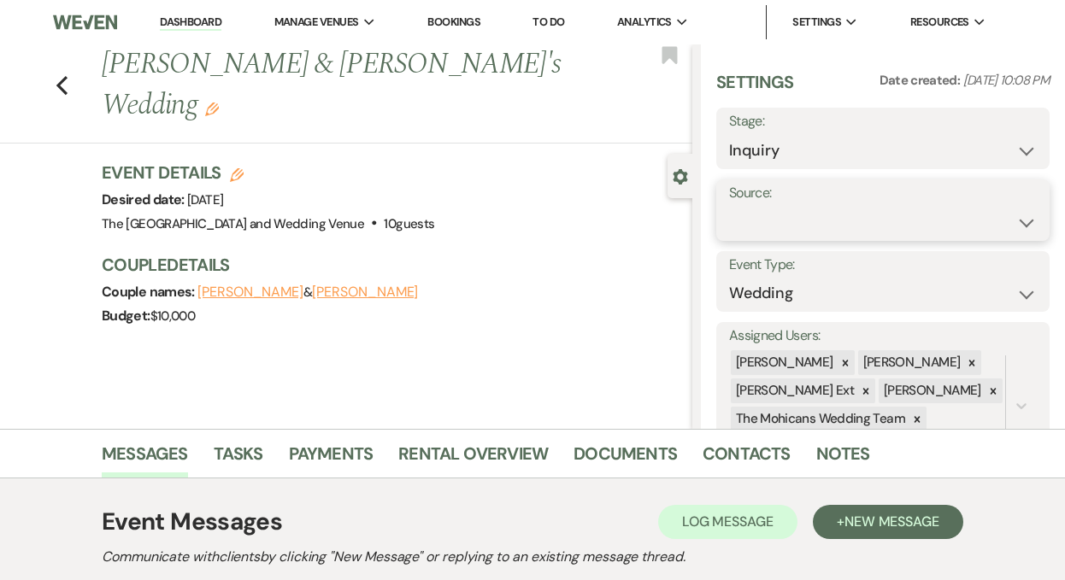
click at [874, 222] on select "Weven Venue Website Instagram Facebook Pinterest Google The Knot Wedding Wire H…" at bounding box center [883, 222] width 308 height 33
select select "5"
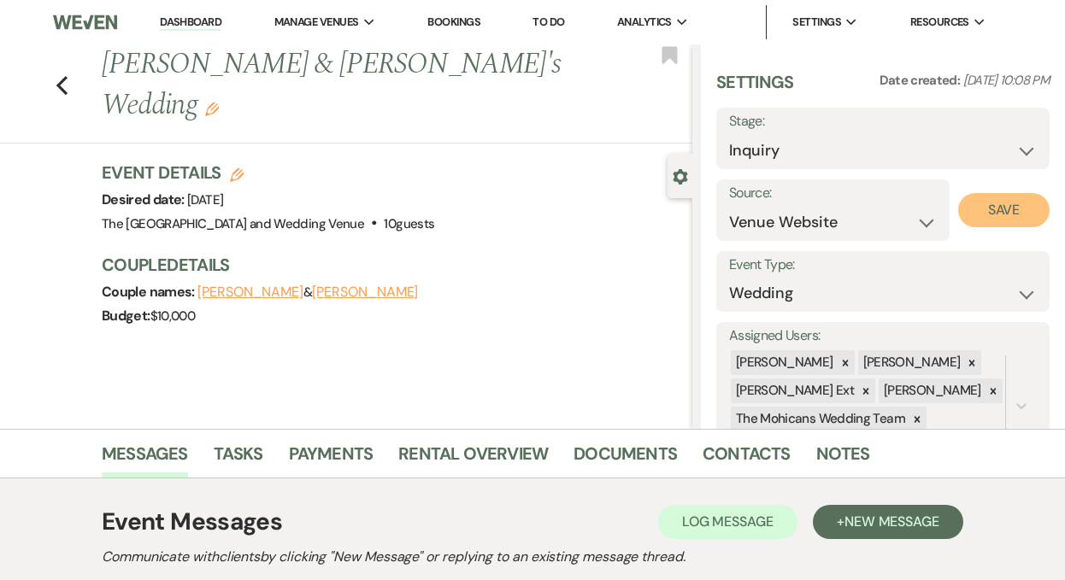
click at [973, 203] on button "Save" at bounding box center [1003, 210] width 91 height 34
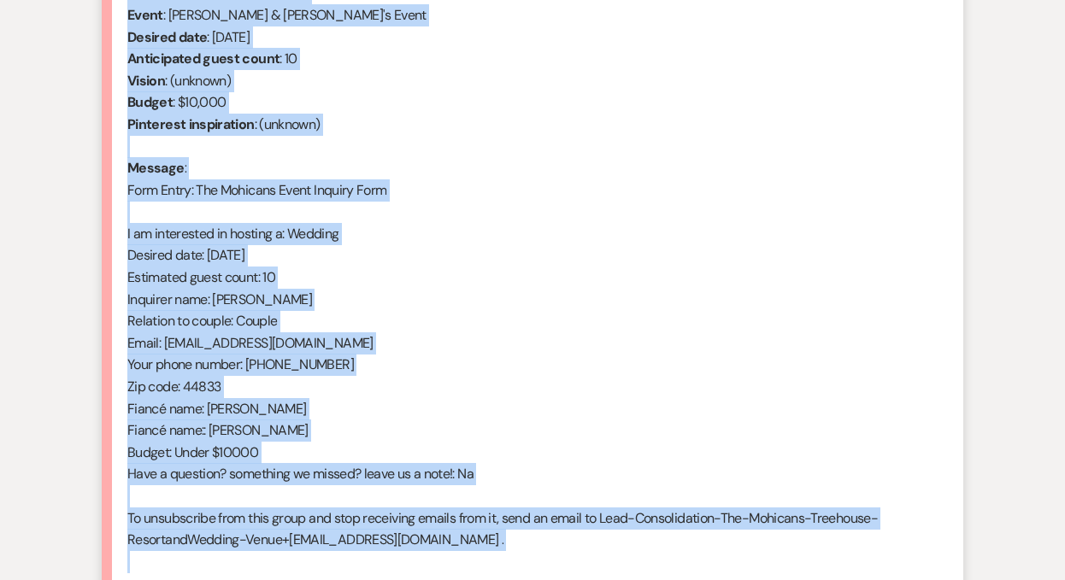
scroll to position [842, 0]
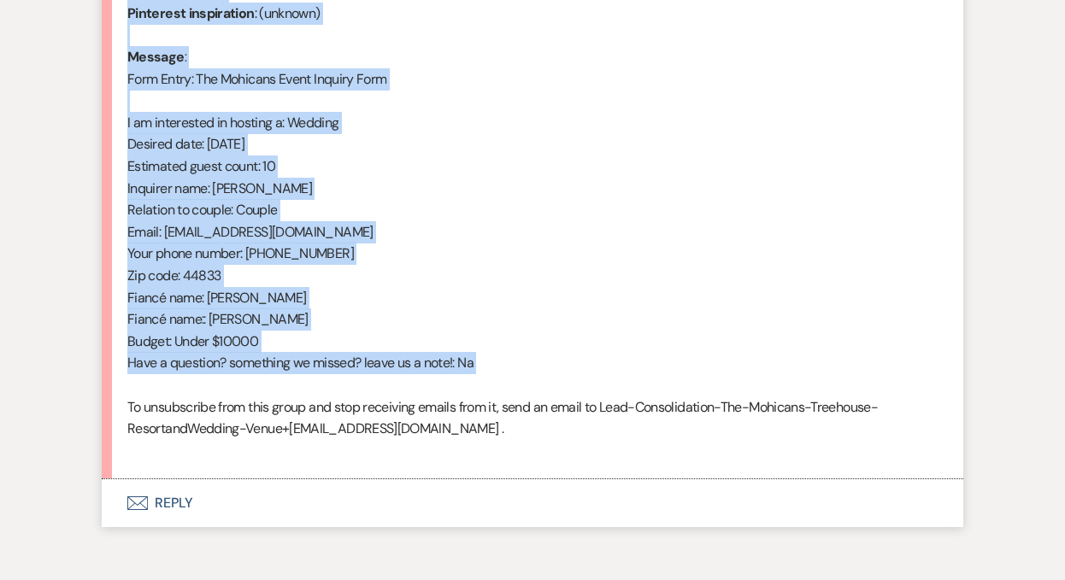
drag, startPoint x: 127, startPoint y: 377, endPoint x: 354, endPoint y: 378, distance: 226.5
click at [354, 378] on div "From : Ashley (Client) Event : Jason & Ashley's Event Desired date : October 18…" at bounding box center [532, 166] width 810 height 591
copy div "From : Ashley (Client) Event : Jason & Ashley's Event Desired date : October 18…"
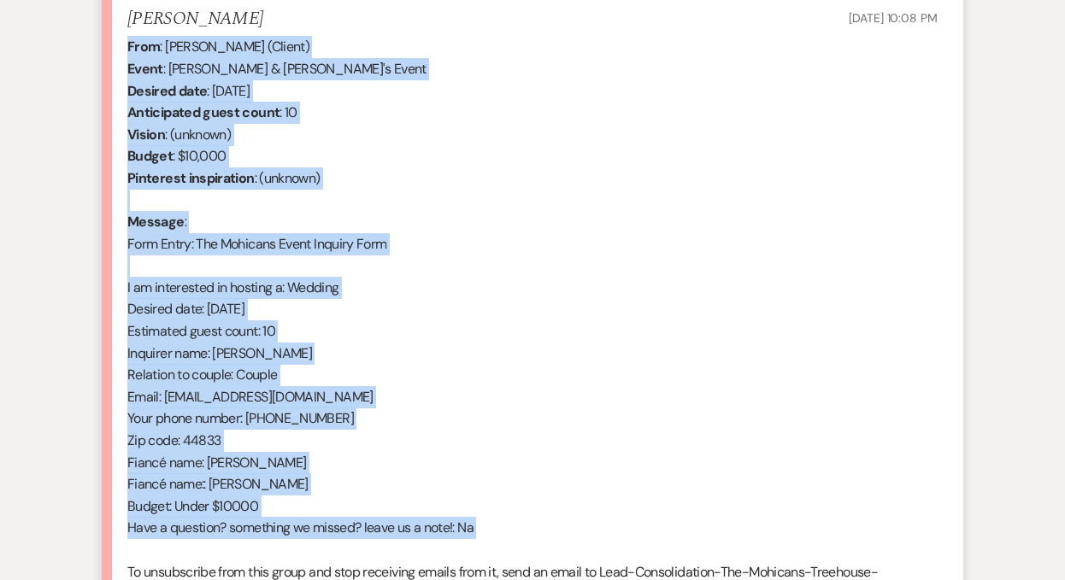
scroll to position [482, 0]
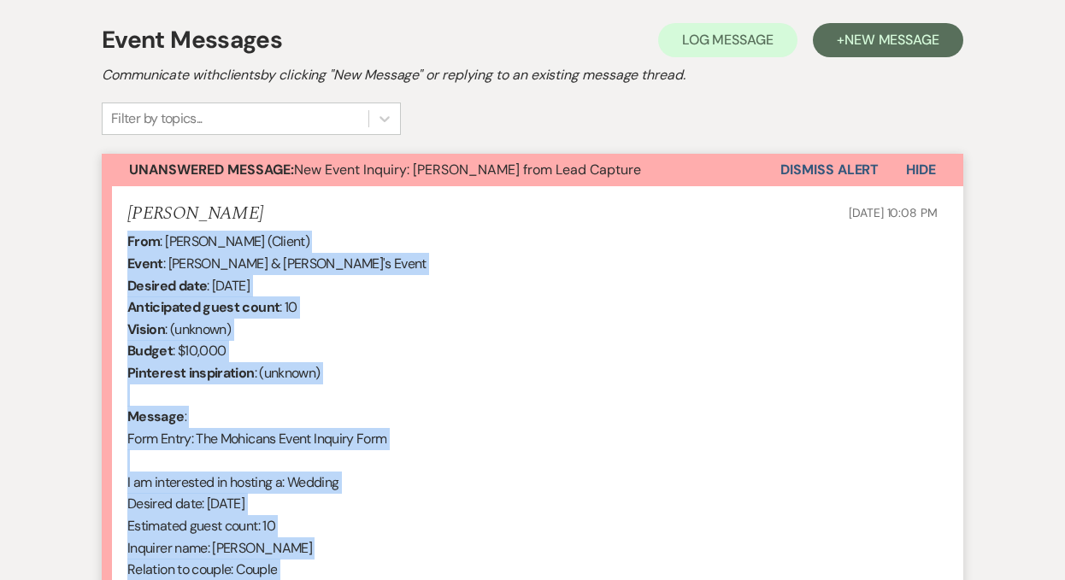
click at [811, 168] on button "Dismiss Alert" at bounding box center [829, 170] width 98 height 32
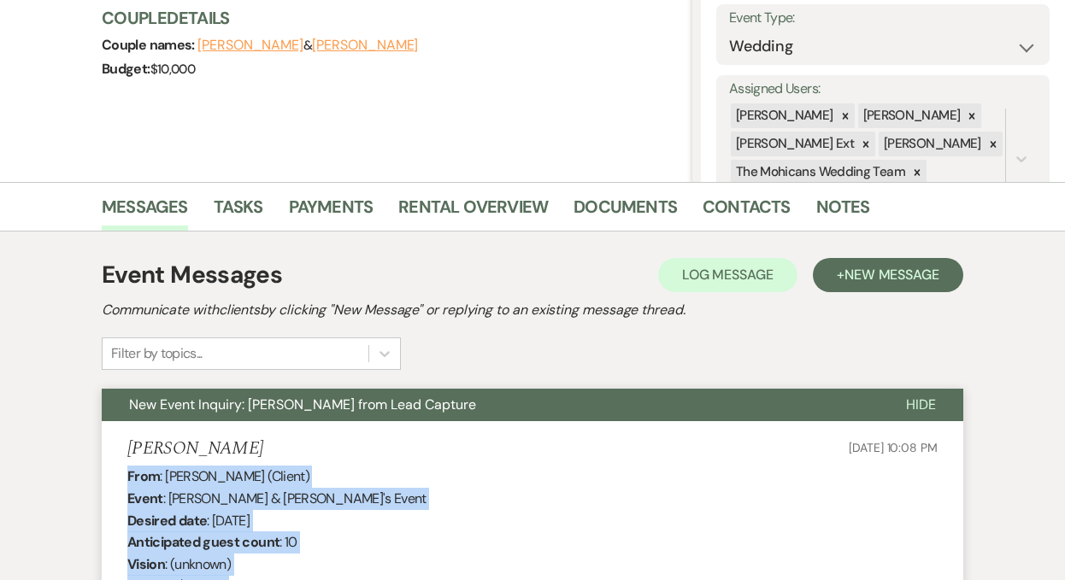
scroll to position [0, 0]
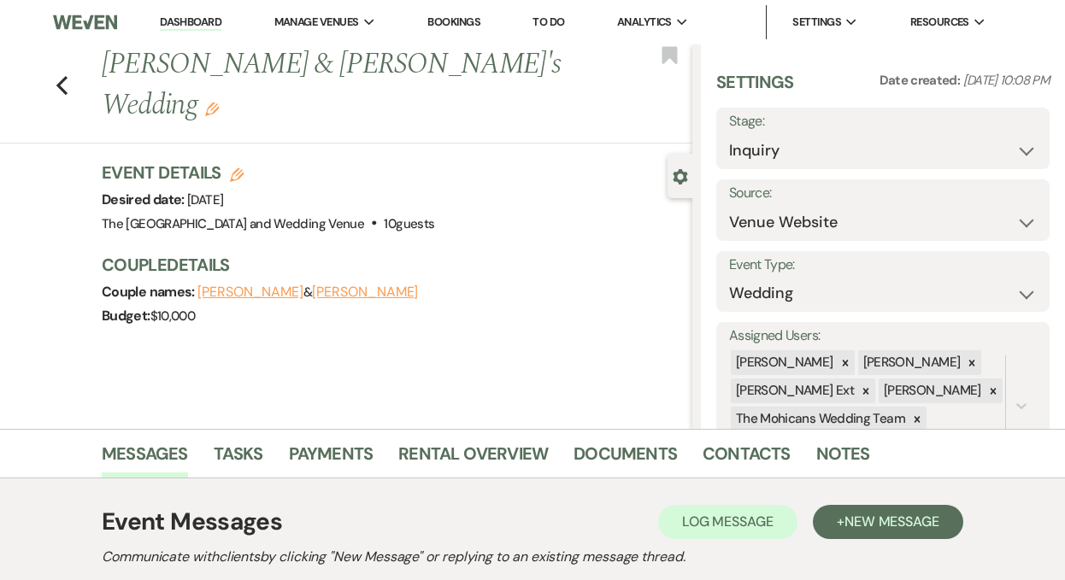
click at [180, 17] on link "Dashboard" at bounding box center [191, 23] width 62 height 16
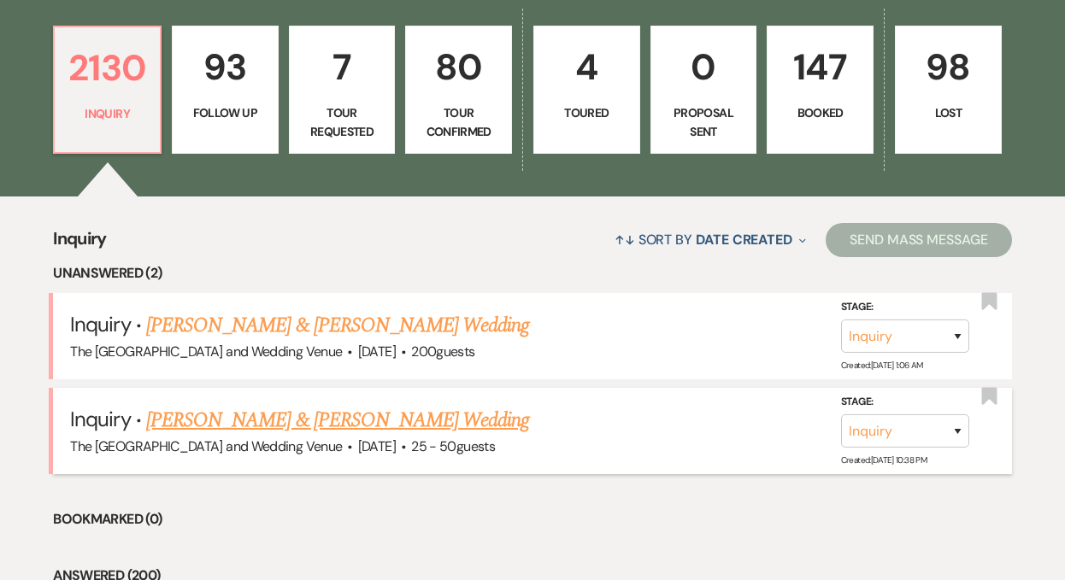
scroll to position [545, 0]
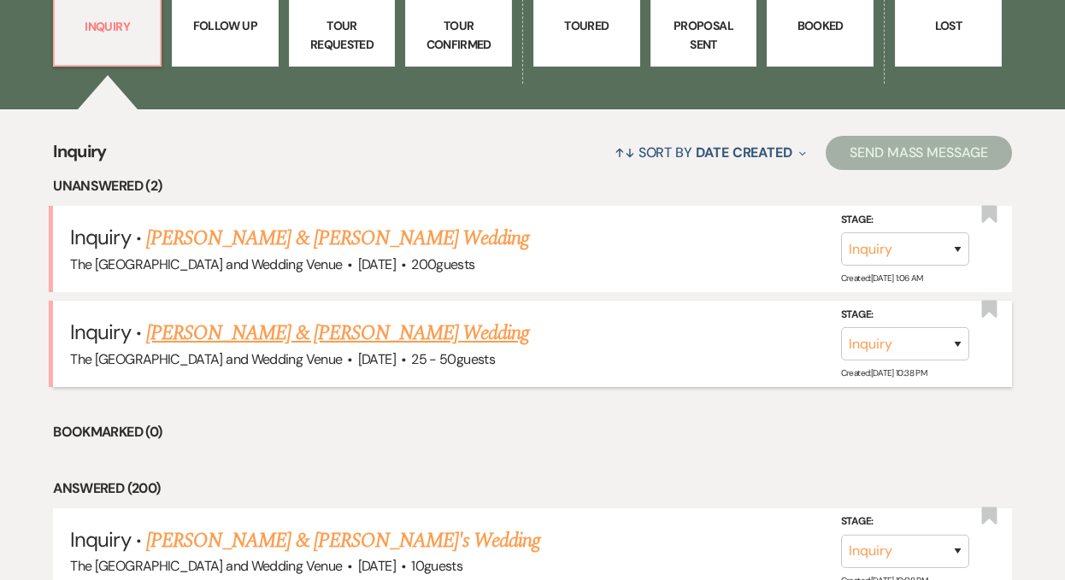
click at [303, 330] on link "Brian Wilkins & Alissa Caballero's Wedding" at bounding box center [337, 333] width 383 height 31
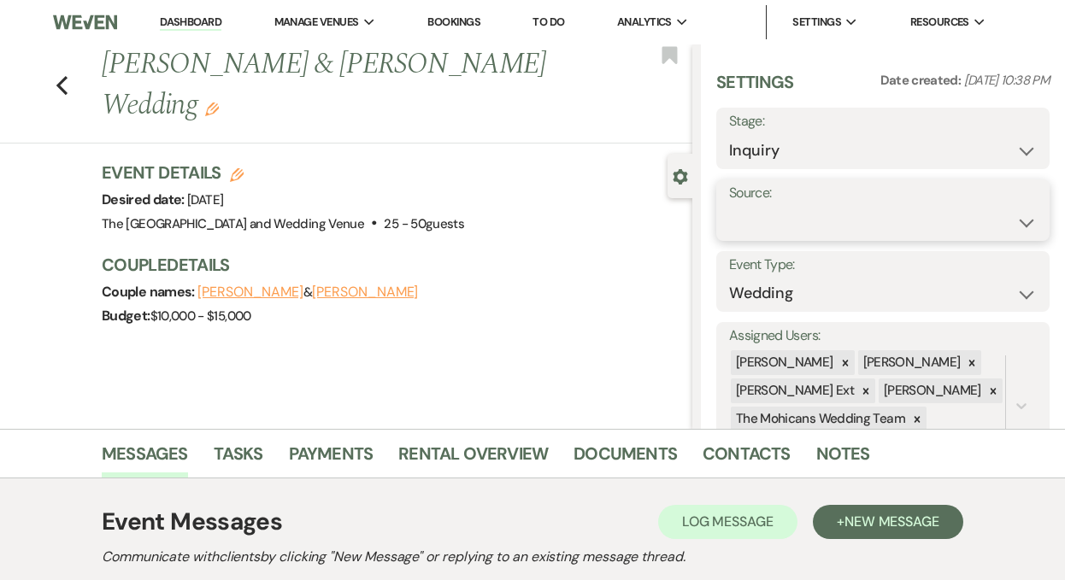
click at [804, 212] on select "Weven Venue Website Instagram Facebook Pinterest Google The Knot Wedding Wire H…" at bounding box center [883, 222] width 308 height 33
select select "5"
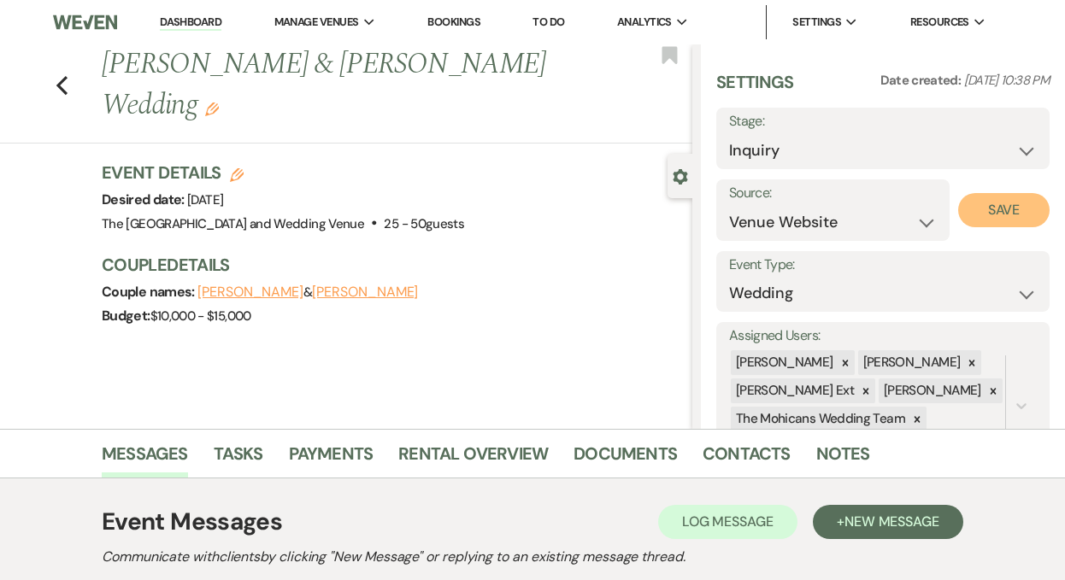
click at [989, 199] on button "Save" at bounding box center [1003, 210] width 91 height 34
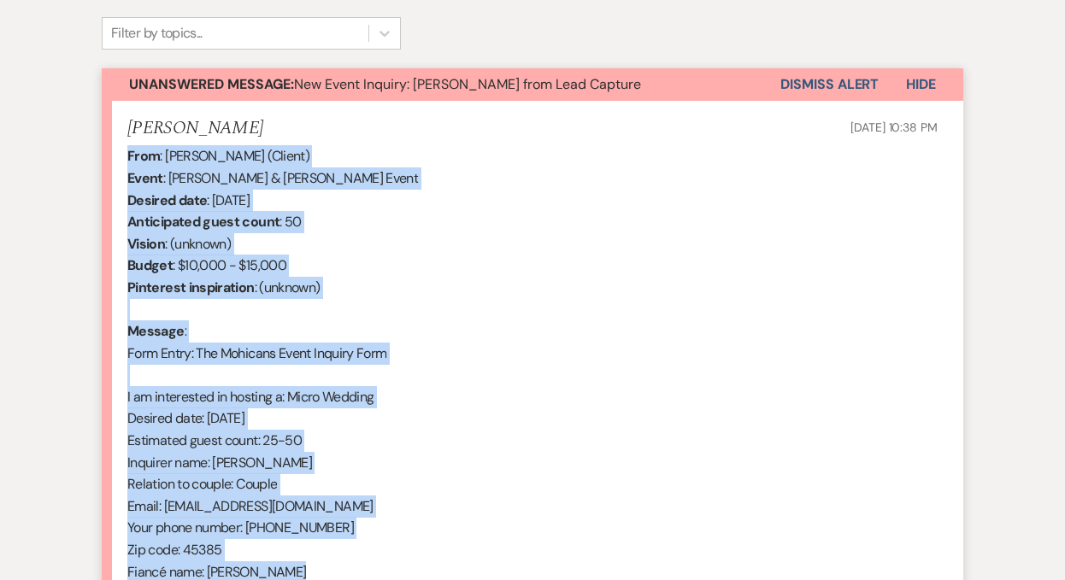
scroll to position [727, 0]
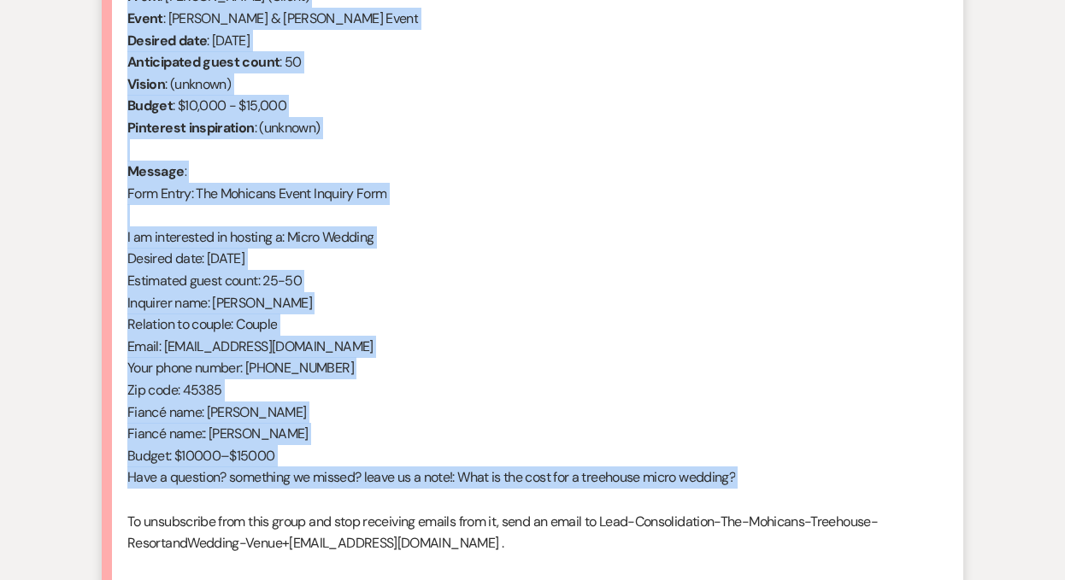
drag, startPoint x: 126, startPoint y: 360, endPoint x: 336, endPoint y: 497, distance: 251.3
click at [336, 497] on li "Alissa Caballero Sep 22, 2025, 10:38 PM From : Alissa Caballero (Client) Event …" at bounding box center [533, 268] width 862 height 654
copy div "From : Alissa Caballero (Client) Event : Brian Wilkins & Alissa Caballero's Eve…"
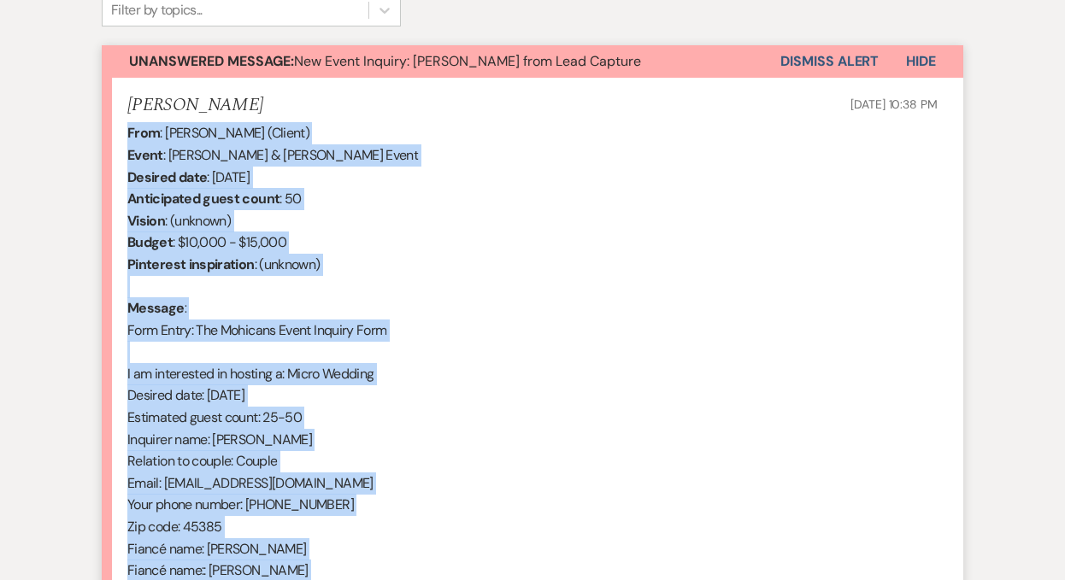
scroll to position [550, 0]
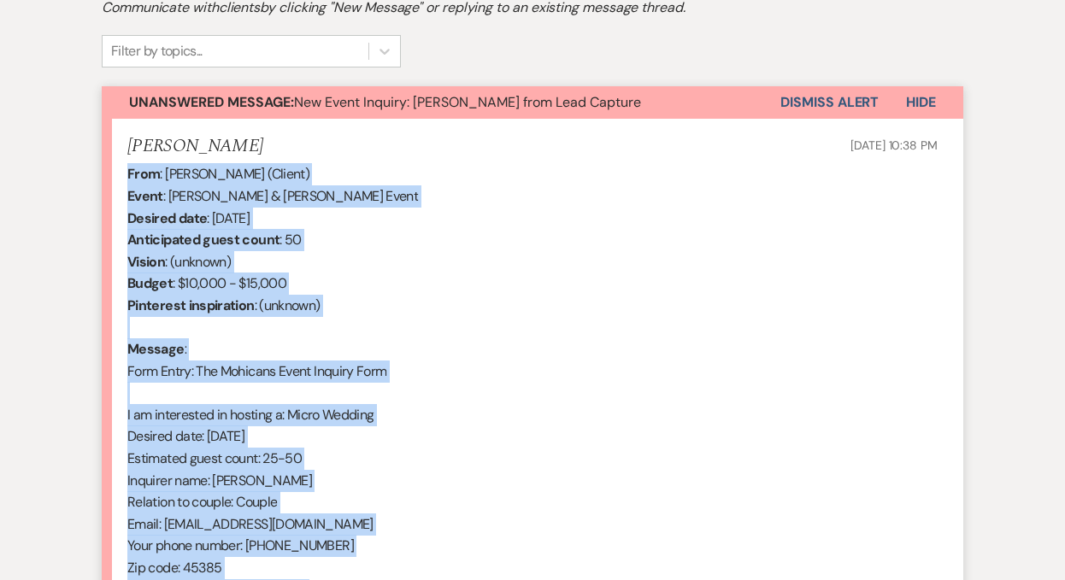
click at [819, 103] on button "Dismiss Alert" at bounding box center [829, 102] width 98 height 32
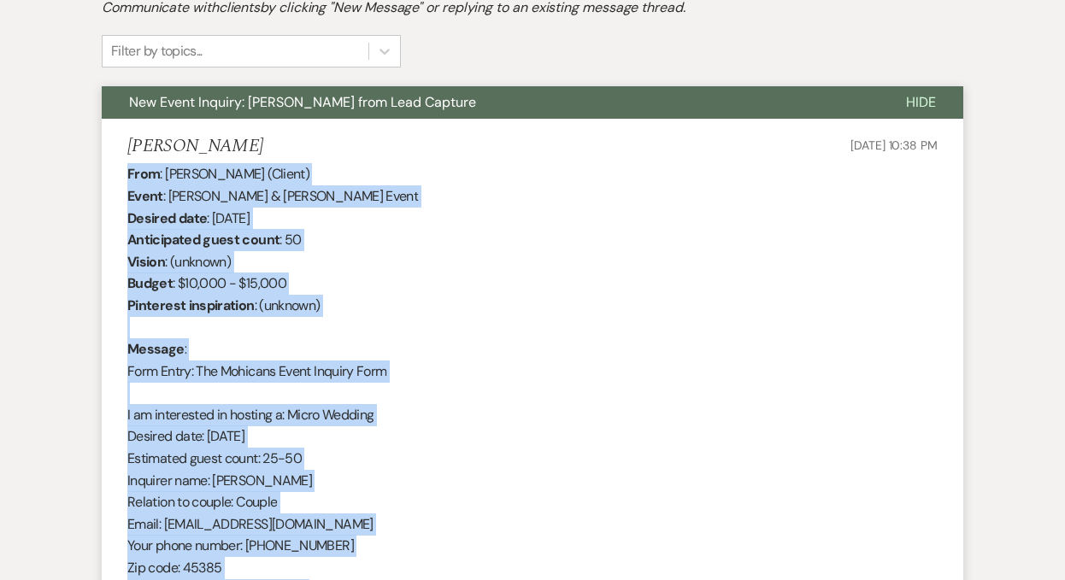
scroll to position [0, 0]
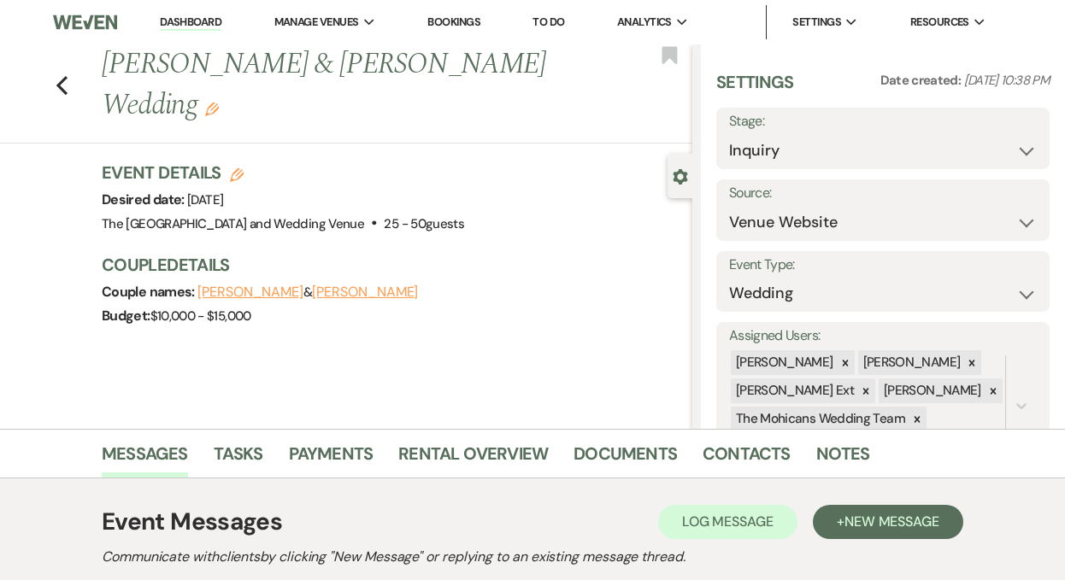
click at [176, 30] on link "Dashboard" at bounding box center [191, 23] width 62 height 16
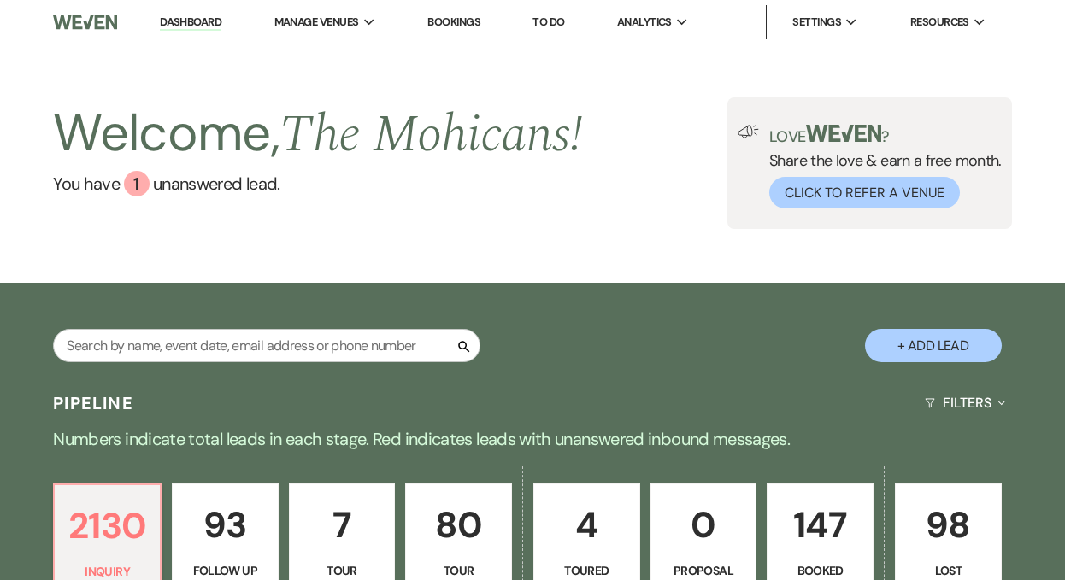
scroll to position [527, 0]
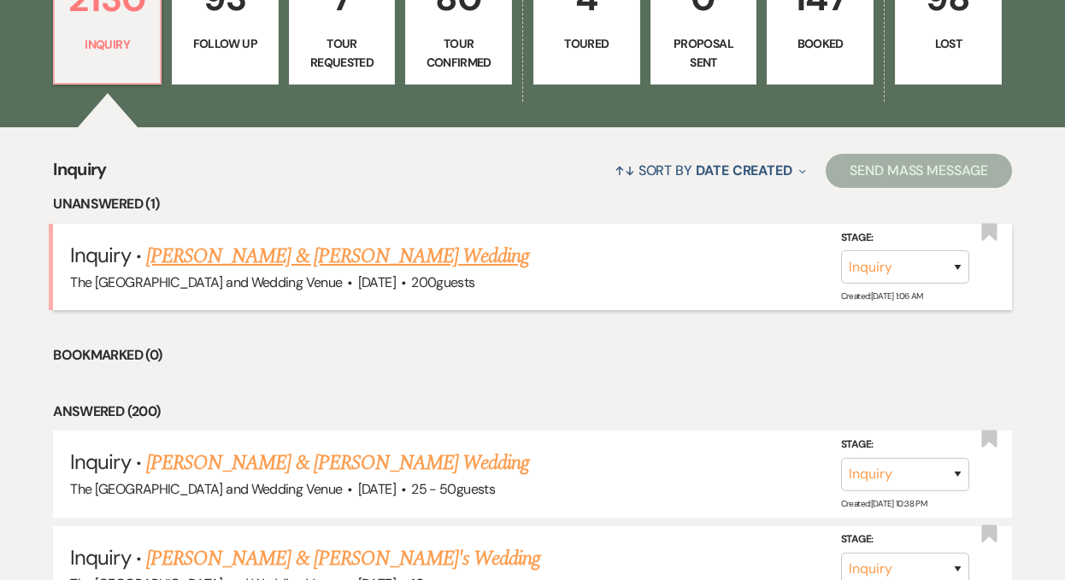
click at [335, 250] on link "Kimberly Armstrong & Kimberly Armstrong's Wedding" at bounding box center [337, 256] width 383 height 31
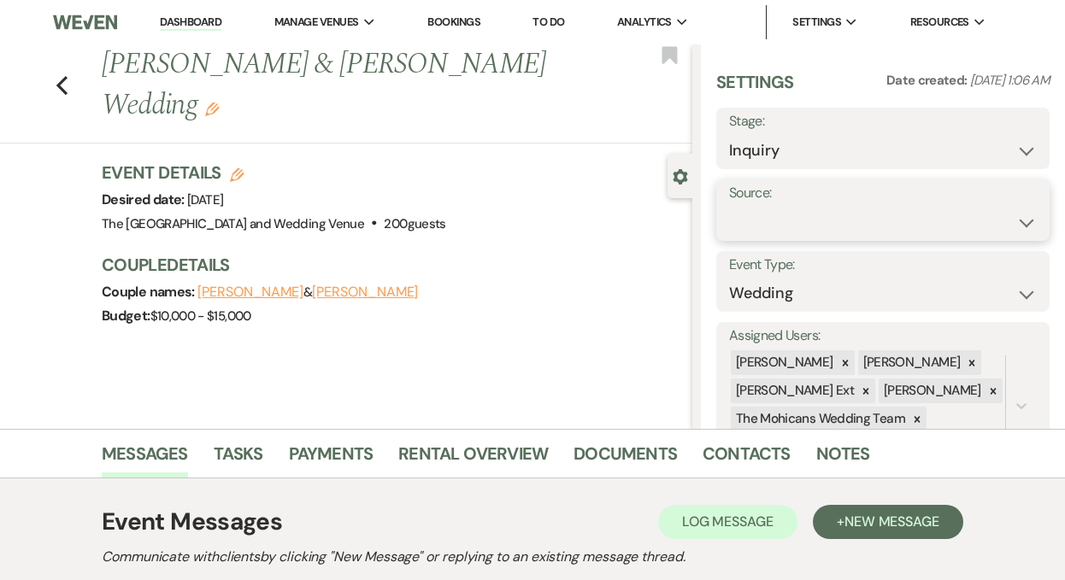
click at [832, 216] on select "Weven Venue Website Instagram Facebook Pinterest Google The Knot Wedding Wire H…" at bounding box center [883, 222] width 308 height 33
select select "5"
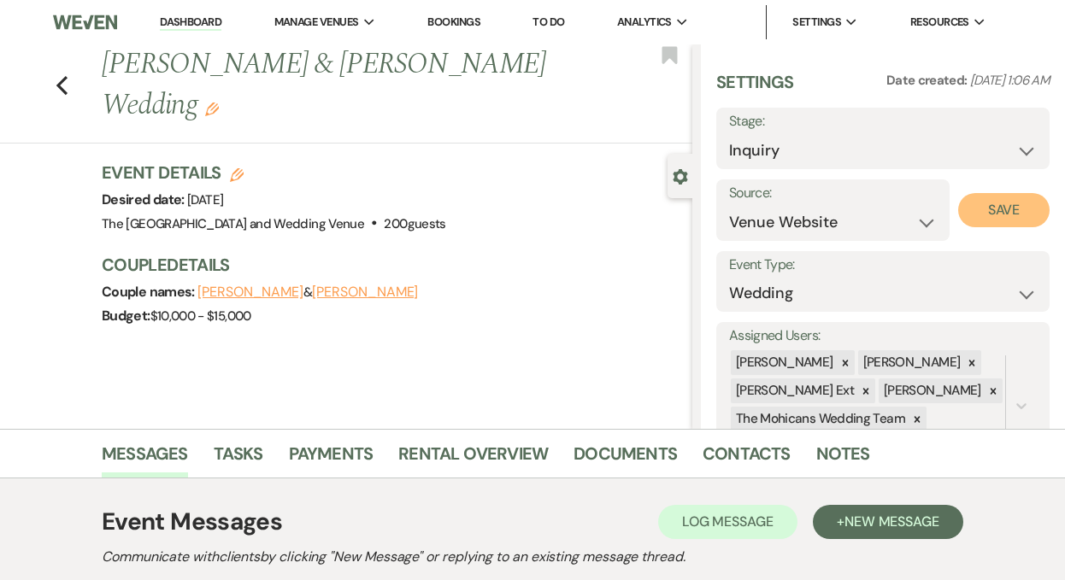
click at [991, 210] on button "Save" at bounding box center [1003, 210] width 91 height 34
click at [828, 146] on select "Inquiry Follow Up Tour Requested Tour Confirmed Toured Proposal Sent Booked Lost" at bounding box center [883, 150] width 308 height 33
select select "9"
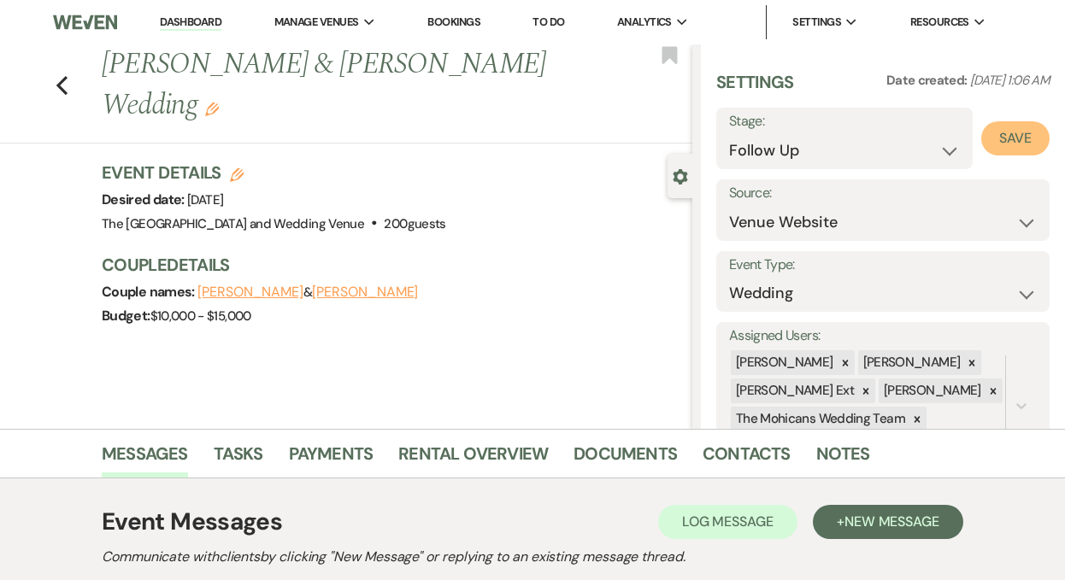
click at [992, 137] on button "Save" at bounding box center [1015, 138] width 68 height 34
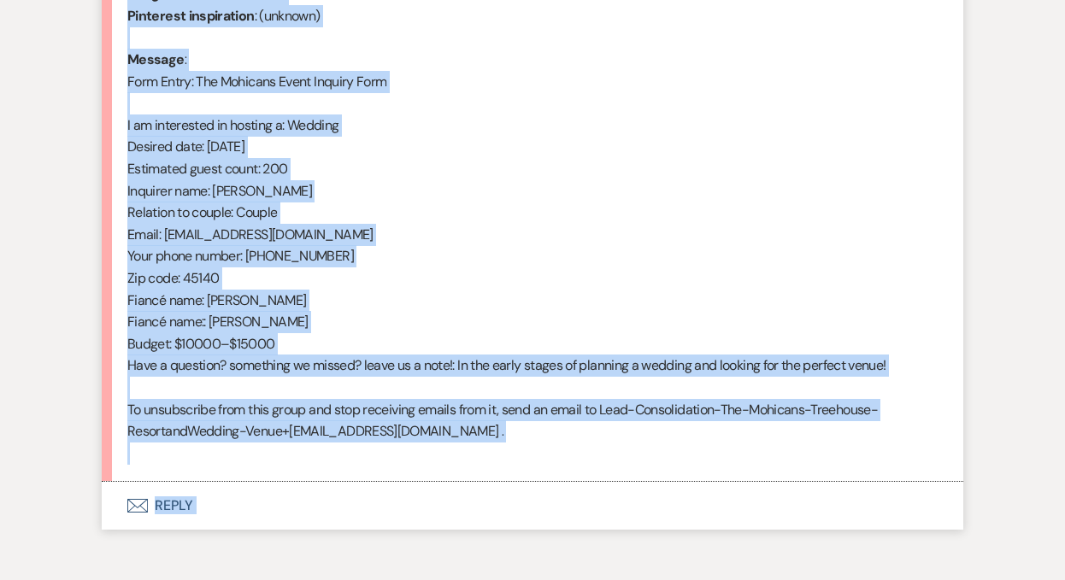
scroll to position [849, 0]
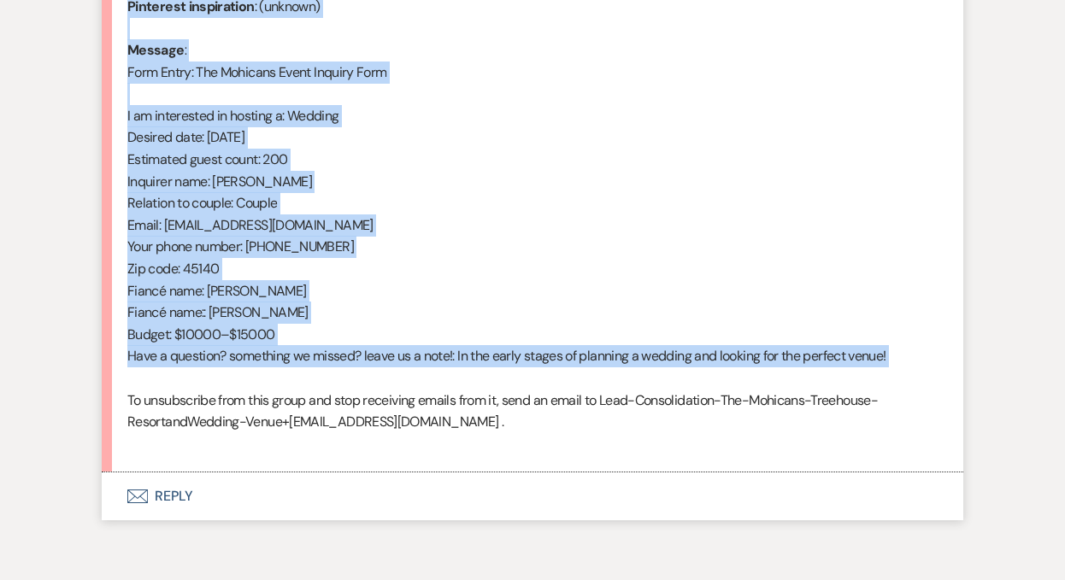
drag, startPoint x: 127, startPoint y: 311, endPoint x: 374, endPoint y: 385, distance: 257.7
click at [374, 385] on div "From : Kimberly Armstrong (Client) Event : Kimberly Armstrong & Kimberly Armstr…" at bounding box center [532, 159] width 810 height 591
copy div "From : Kimberly Armstrong (Client) Event : Kimberly Armstrong & Kimberly Armstr…"
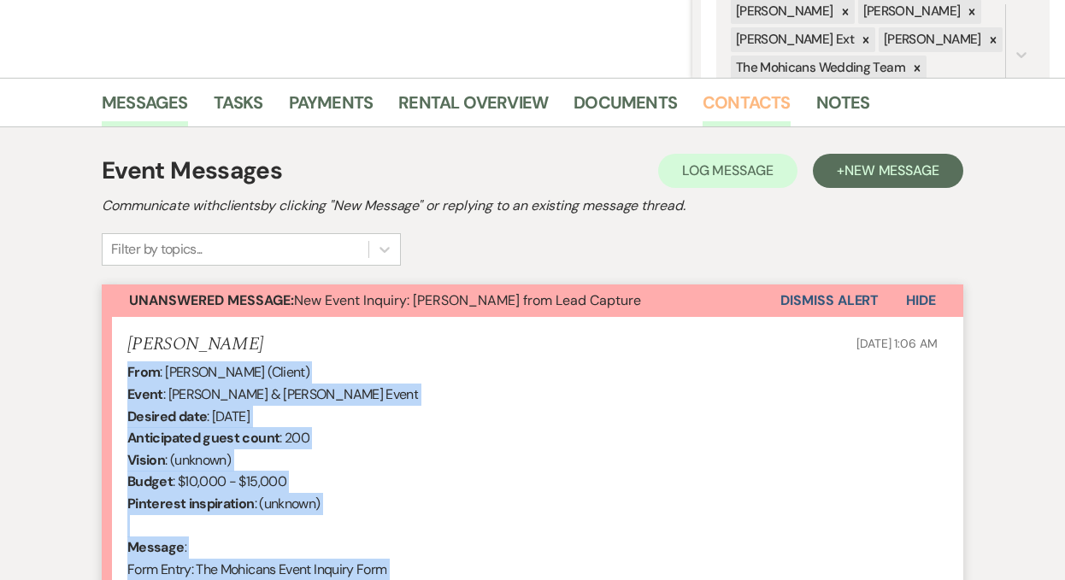
scroll to position [255, 0]
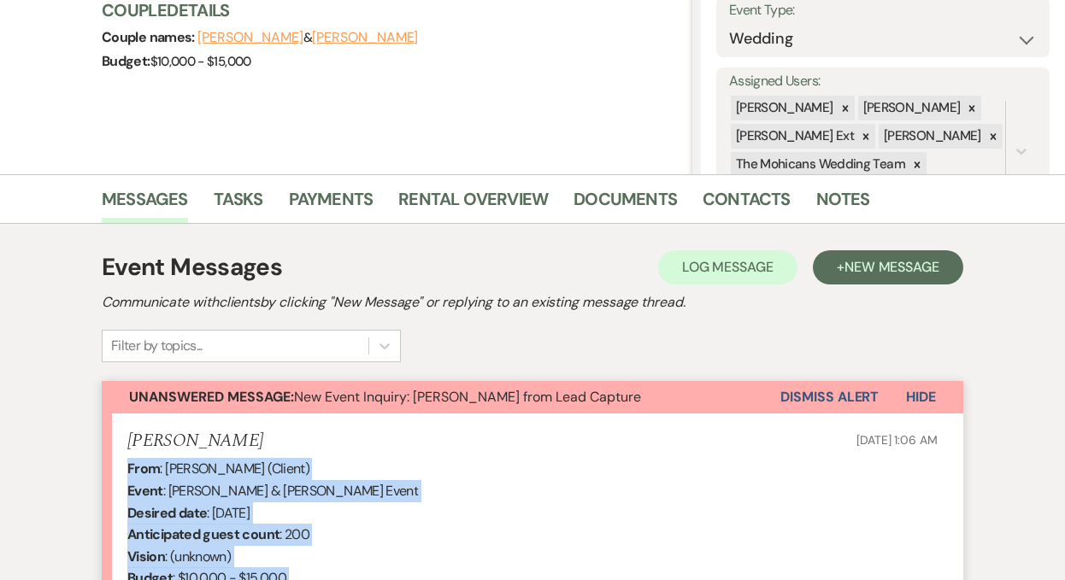
click at [821, 393] on button "Dismiss Alert" at bounding box center [829, 397] width 98 height 32
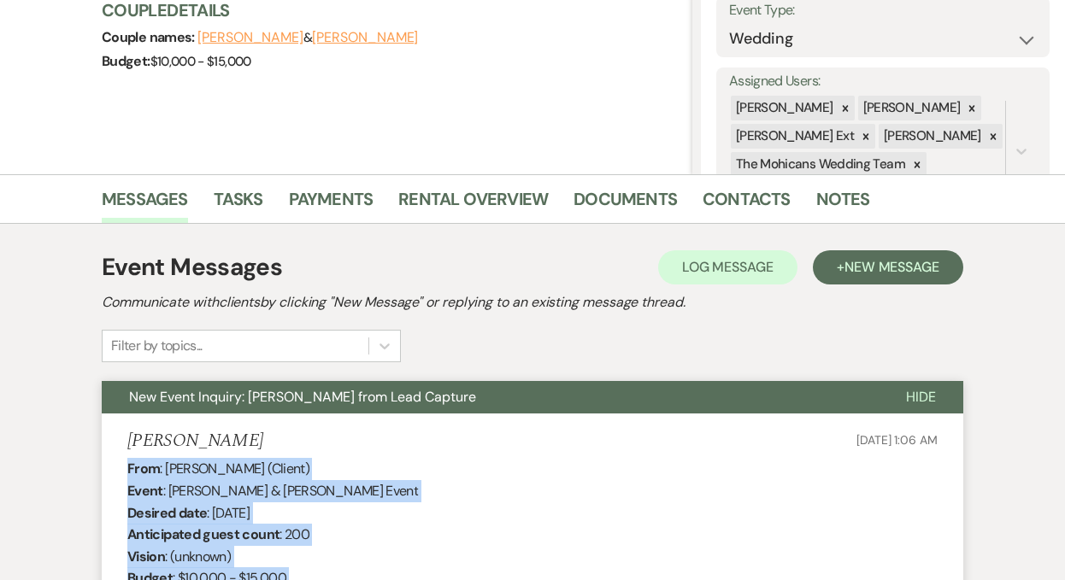
scroll to position [0, 0]
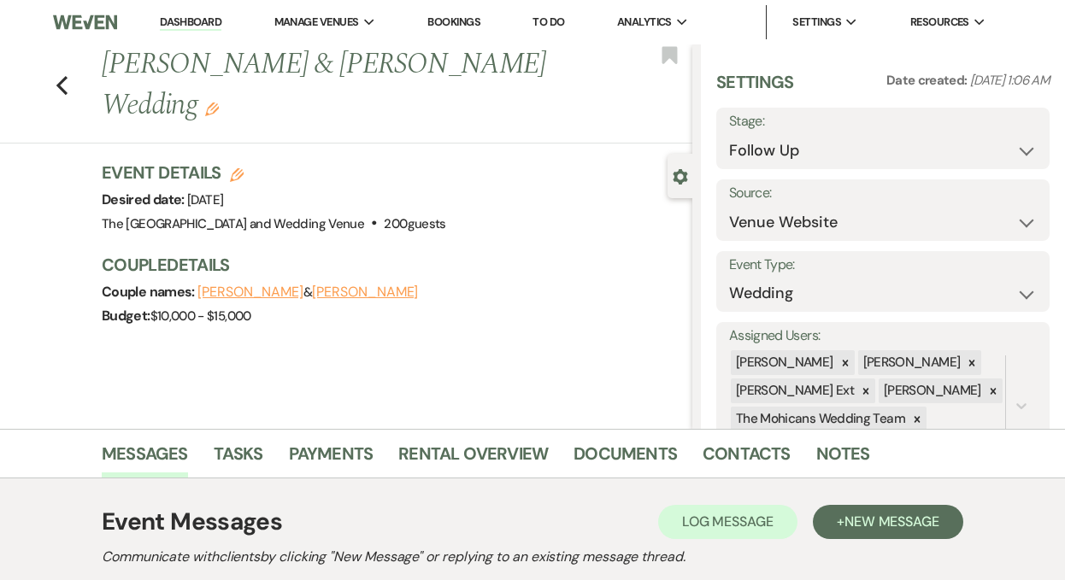
click at [185, 25] on link "Dashboard" at bounding box center [191, 23] width 62 height 16
select select "9"
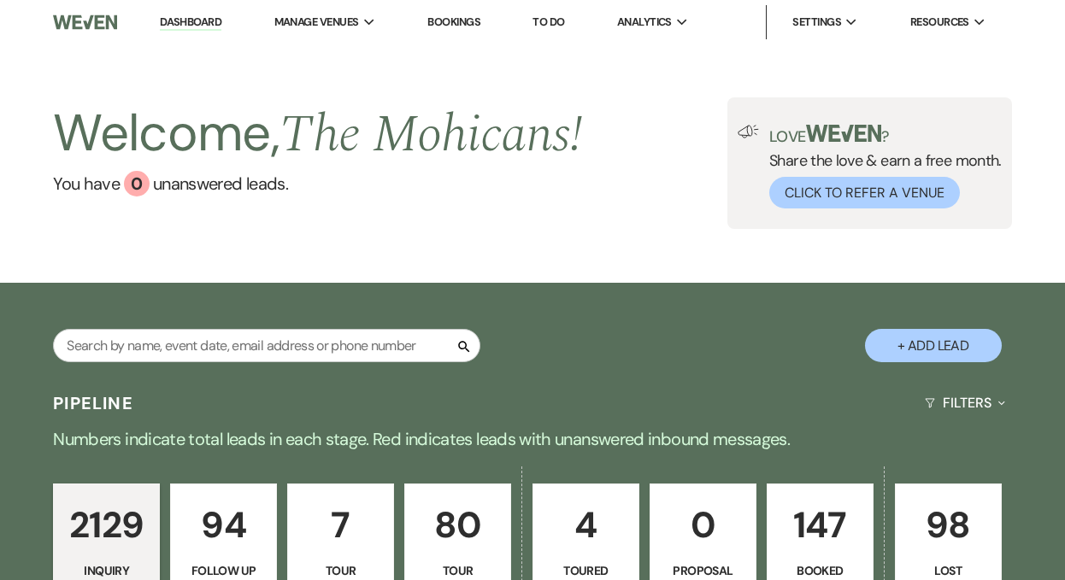
click at [179, 19] on link "Dashboard" at bounding box center [191, 23] width 62 height 16
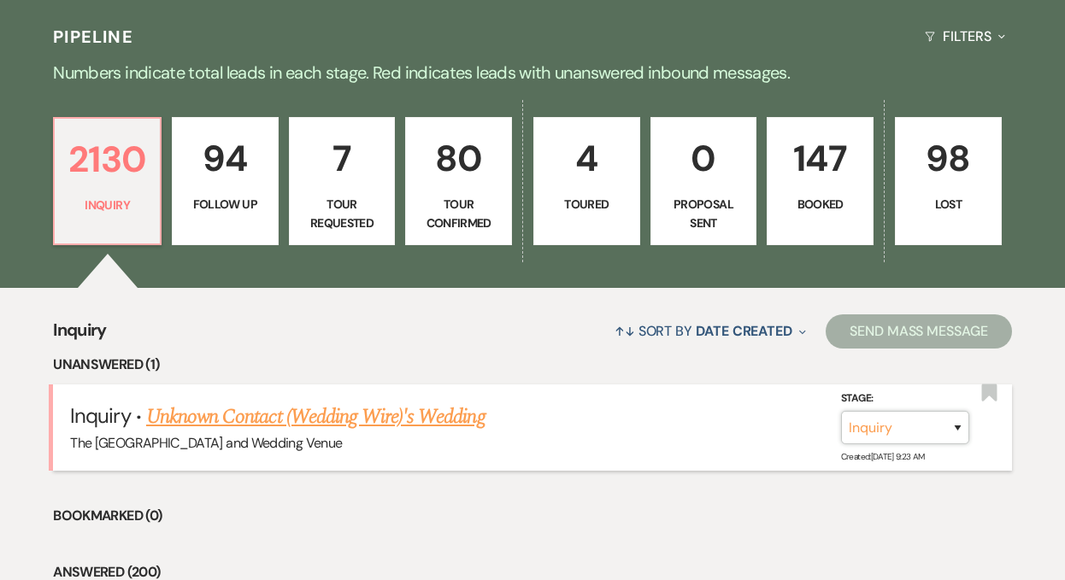
click at [936, 423] on select "Inquiry Follow Up Tour Requested Tour Confirmed Toured Proposal Sent Booked Lost" at bounding box center [905, 427] width 128 height 33
select select "8"
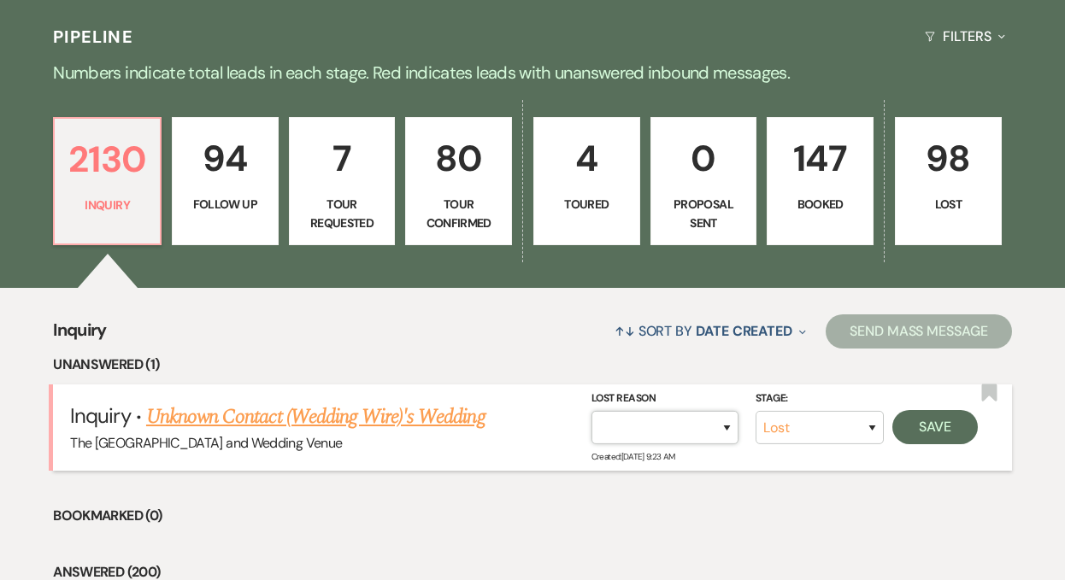
click at [703, 428] on select "Booked Elsewhere Budget Date Unavailable No Response Not a Good Match Capacity …" at bounding box center [664, 427] width 147 height 33
select select "3"
click at [945, 431] on button "Save" at bounding box center [934, 427] width 85 height 34
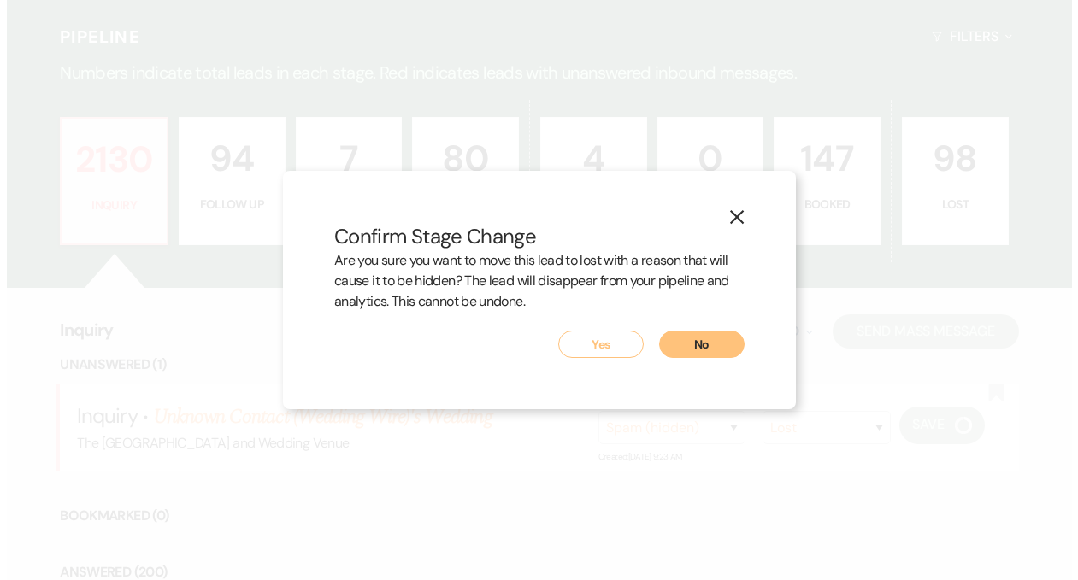
scroll to position [368, 0]
click at [586, 351] on button "Yes" at bounding box center [600, 344] width 85 height 27
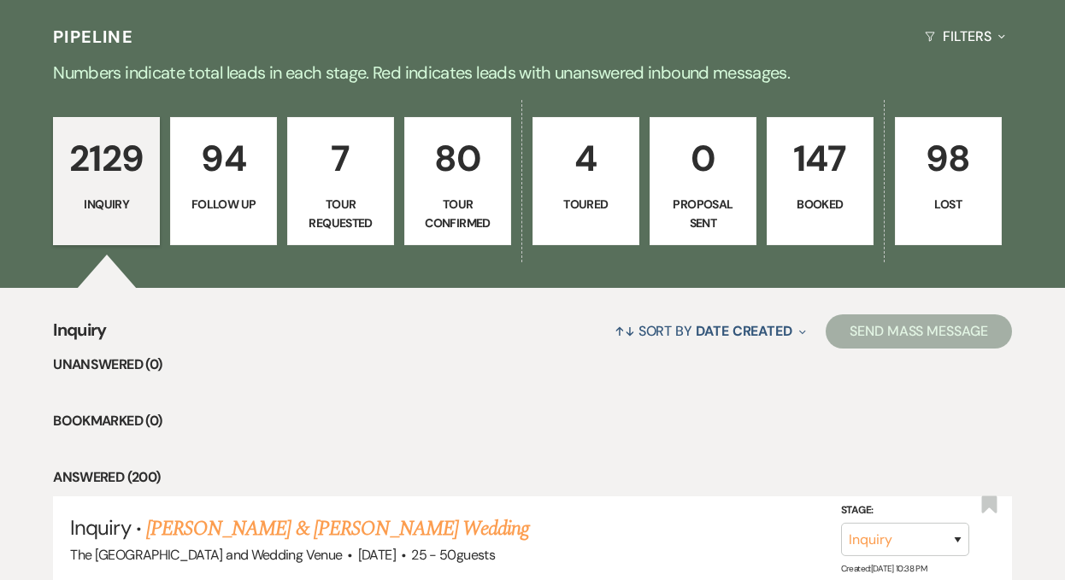
scroll to position [0, 0]
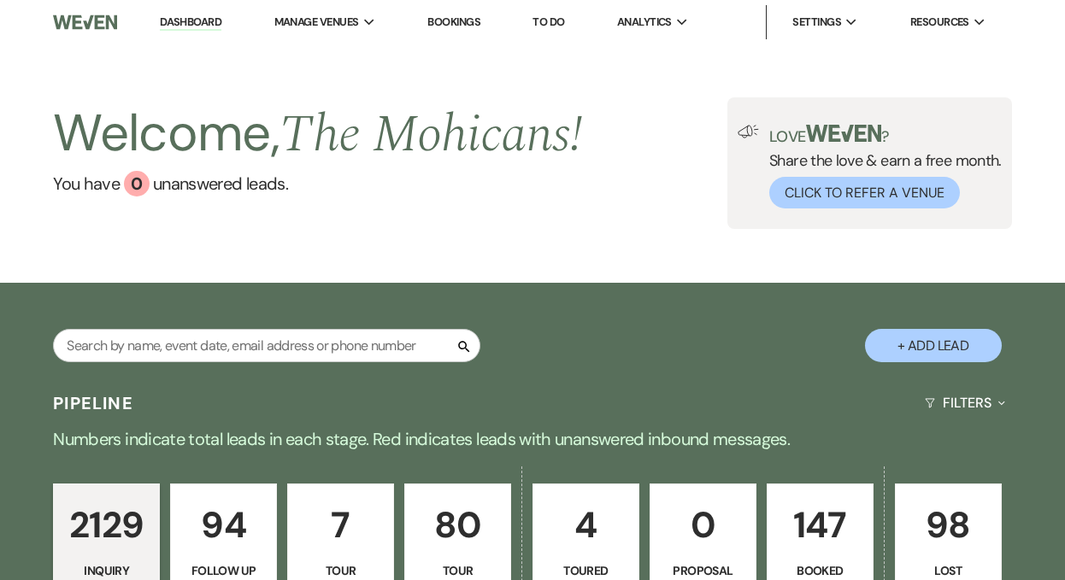
click at [192, 26] on link "Dashboard" at bounding box center [191, 23] width 62 height 16
